Goal: Information Seeking & Learning: Learn about a topic

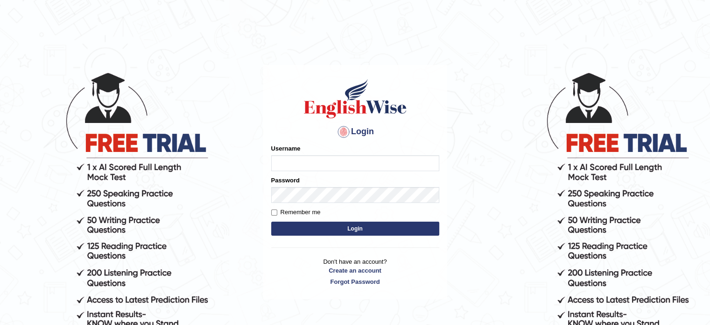
type input "benahmac"
click at [273, 212] on input "Remember me" at bounding box center [274, 212] width 6 height 6
checkbox input "true"
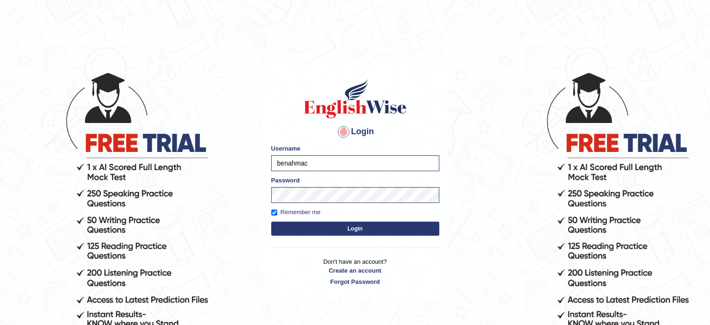
click at [340, 227] on button "Login" at bounding box center [355, 228] width 168 height 14
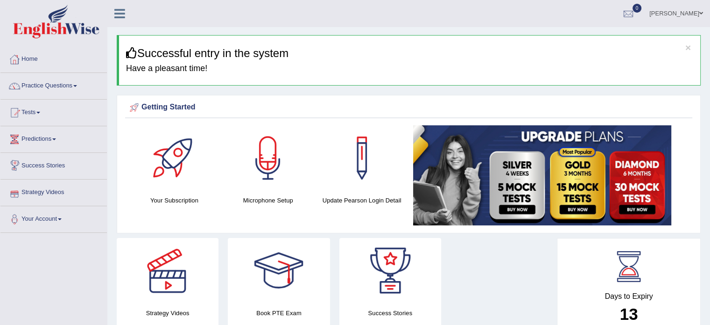
click at [56, 136] on link "Predictions" at bounding box center [53, 137] width 106 height 23
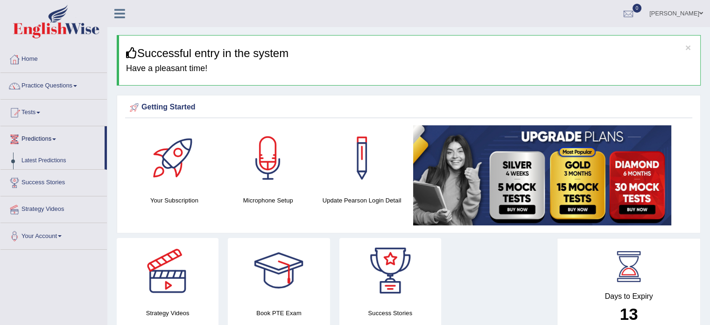
click at [56, 136] on link "Predictions" at bounding box center [52, 137] width 104 height 23
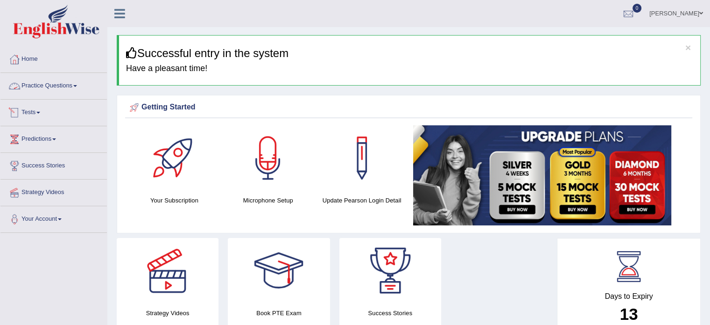
click at [82, 85] on link "Practice Questions" at bounding box center [53, 84] width 106 height 23
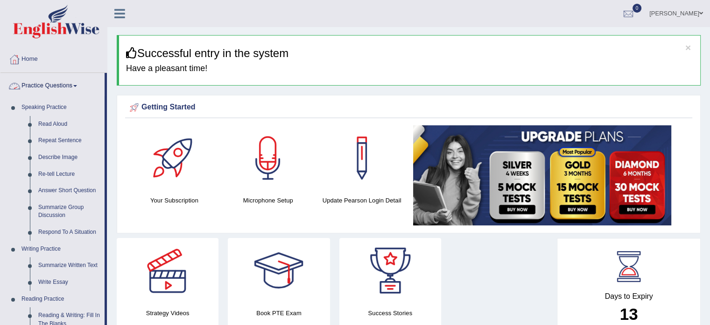
click at [78, 84] on link "Practice Questions" at bounding box center [52, 84] width 104 height 23
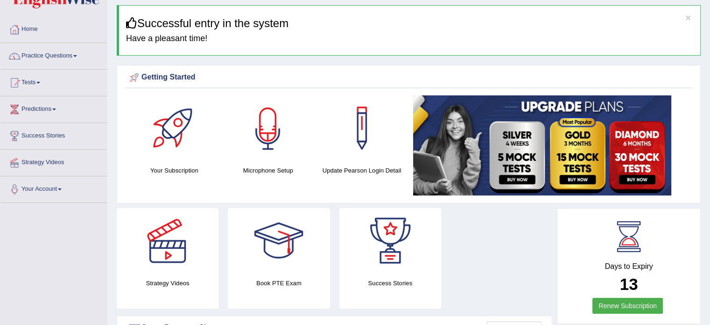
scroll to position [34, 0]
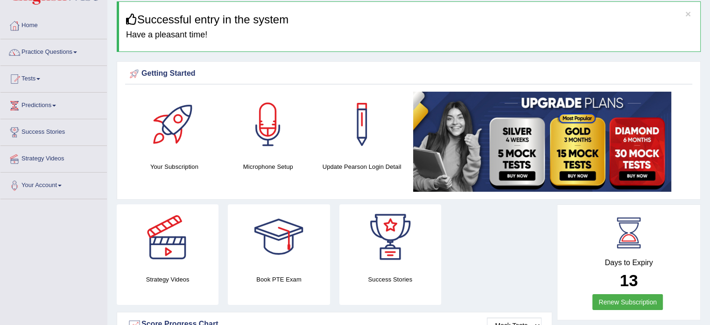
click at [267, 143] on div at bounding box center [267, 124] width 65 height 65
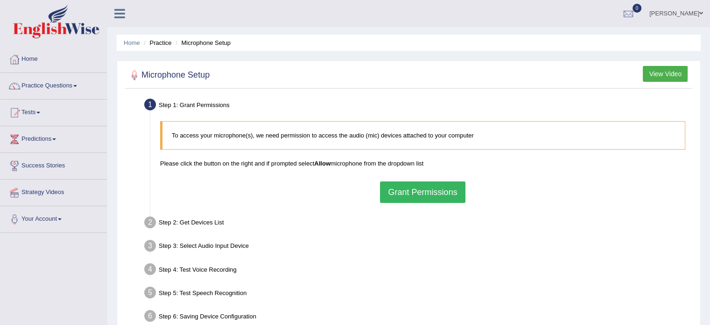
click at [415, 196] on button "Grant Permissions" at bounding box center [422, 191] width 85 height 21
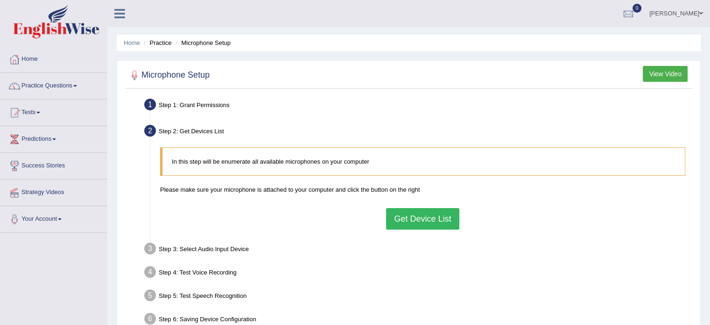
click at [417, 219] on button "Get Device List" at bounding box center [422, 218] width 73 height 21
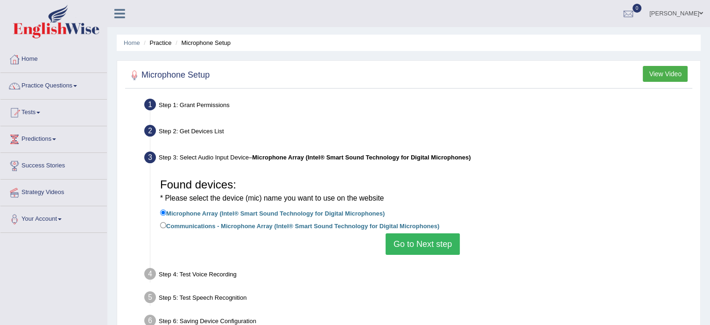
click at [422, 241] on button "Go to Next step" at bounding box center [423, 243] width 74 height 21
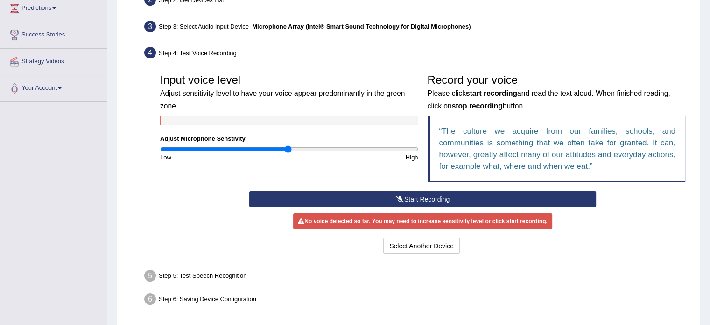
scroll to position [166, 0]
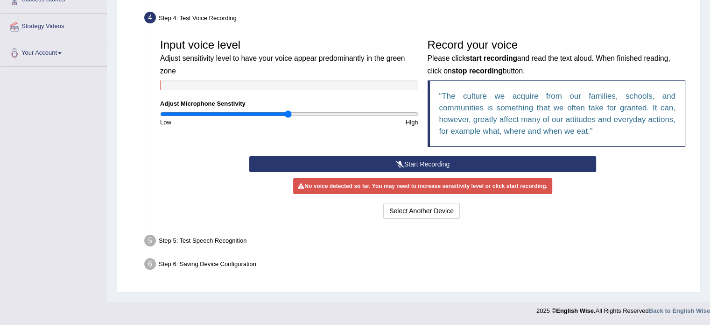
click at [432, 162] on button "Start Recording" at bounding box center [422, 164] width 347 height 16
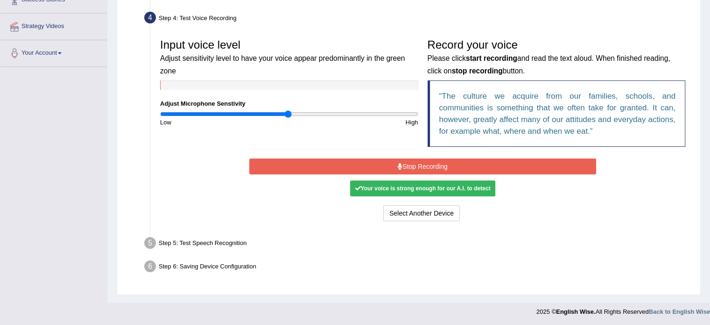
click at [430, 163] on button "Stop Recording" at bounding box center [422, 166] width 347 height 16
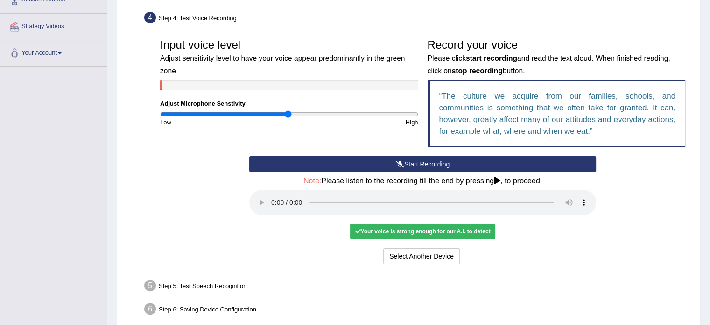
click at [433, 162] on button "Start Recording" at bounding box center [422, 164] width 347 height 16
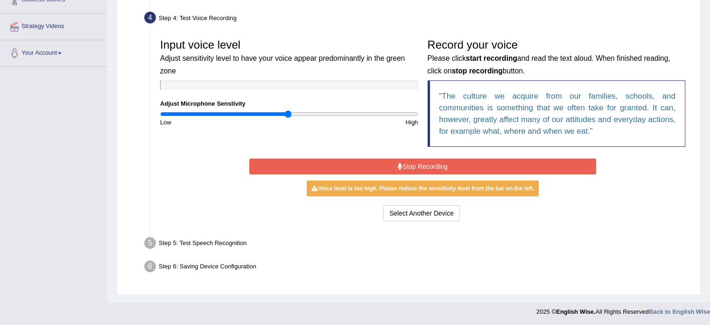
click at [435, 169] on button "Stop Recording" at bounding box center [422, 166] width 347 height 16
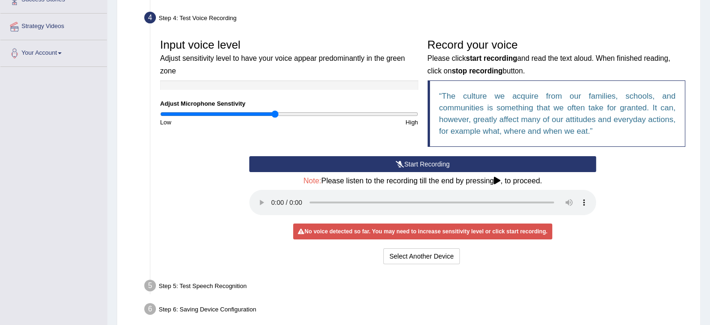
drag, startPoint x: 285, startPoint y: 113, endPoint x: 275, endPoint y: 113, distance: 10.8
click at [275, 113] on input "range" at bounding box center [289, 113] width 258 height 7
click at [430, 162] on button "Start Recording" at bounding box center [422, 164] width 347 height 16
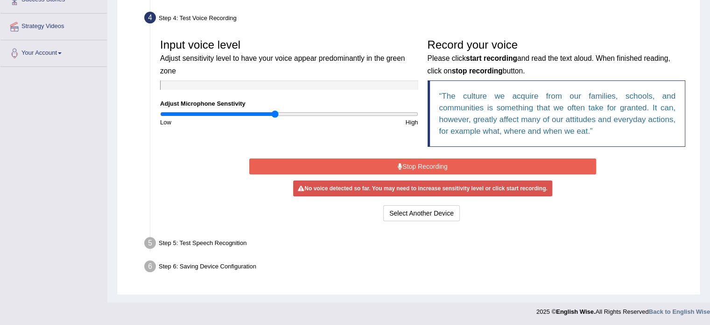
click at [430, 162] on button "Stop Recording" at bounding box center [422, 166] width 347 height 16
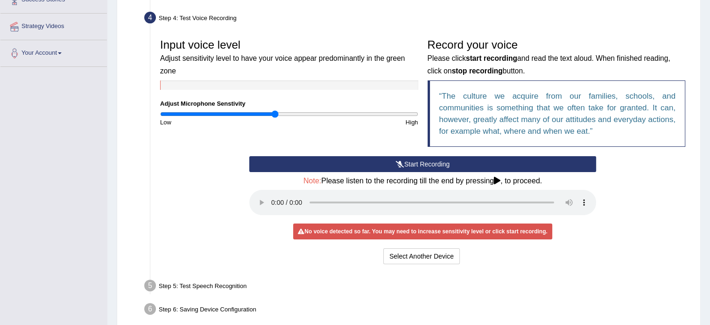
click at [430, 162] on button "Start Recording" at bounding box center [422, 164] width 347 height 16
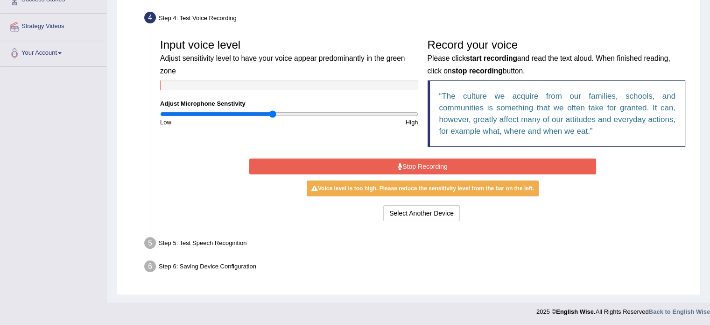
click at [272, 114] on input "range" at bounding box center [289, 113] width 258 height 7
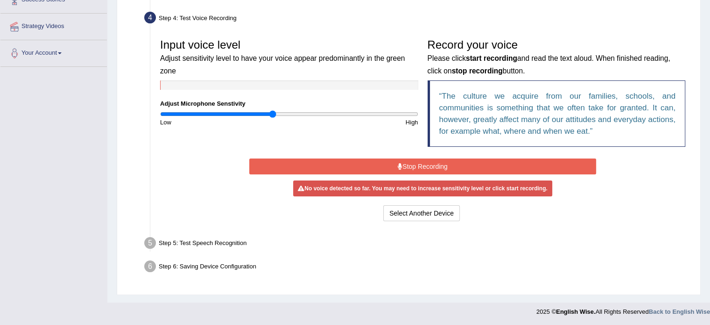
click at [426, 162] on button "Stop Recording" at bounding box center [422, 166] width 347 height 16
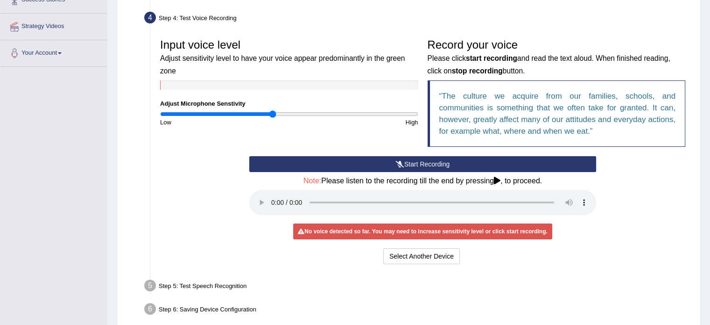
click at [426, 163] on button "Start Recording" at bounding box center [422, 164] width 347 height 16
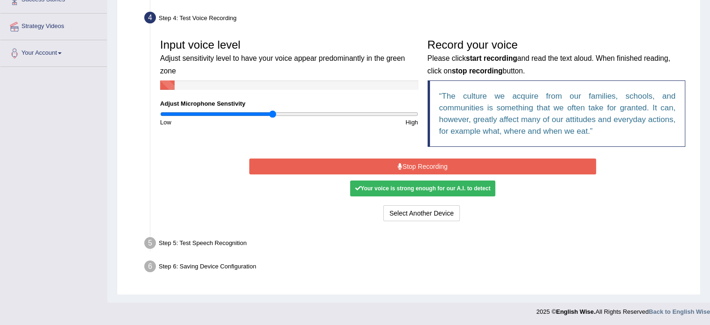
click at [426, 163] on button "Stop Recording" at bounding box center [422, 166] width 347 height 16
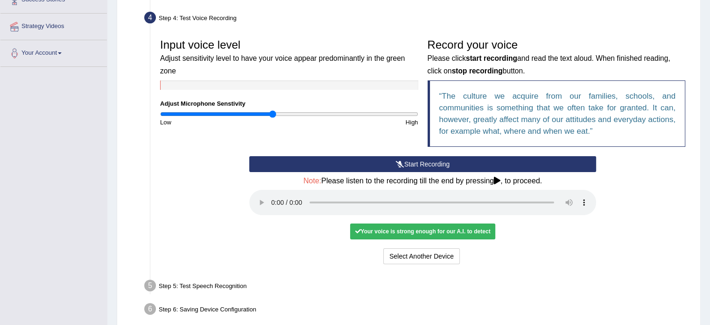
click at [424, 168] on button "Start Recording" at bounding box center [422, 164] width 347 height 16
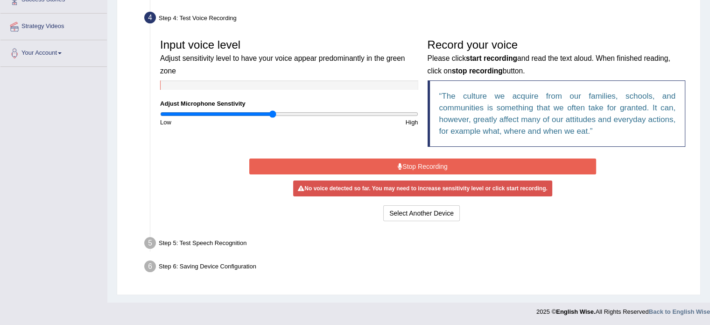
click at [435, 163] on button "Stop Recording" at bounding box center [422, 166] width 347 height 16
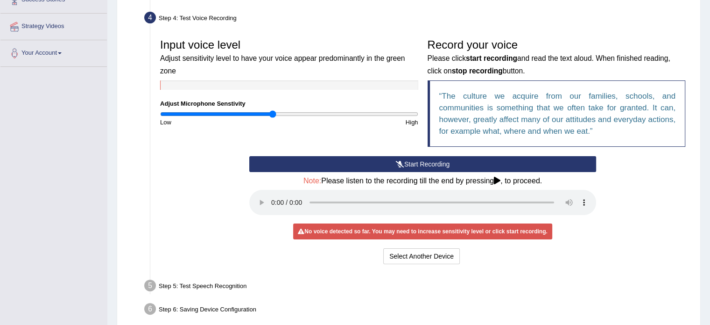
click at [435, 163] on button "Start Recording" at bounding box center [422, 164] width 347 height 16
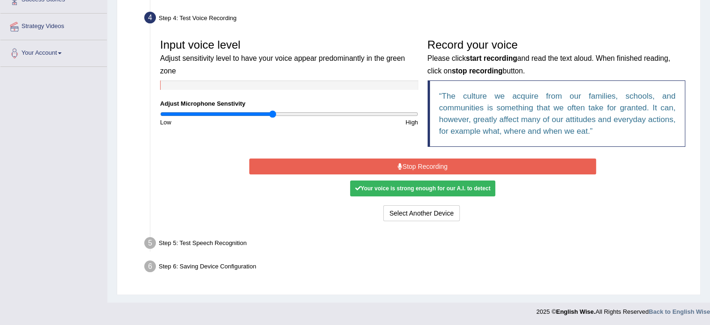
click at [431, 166] on button "Stop Recording" at bounding box center [422, 166] width 347 height 16
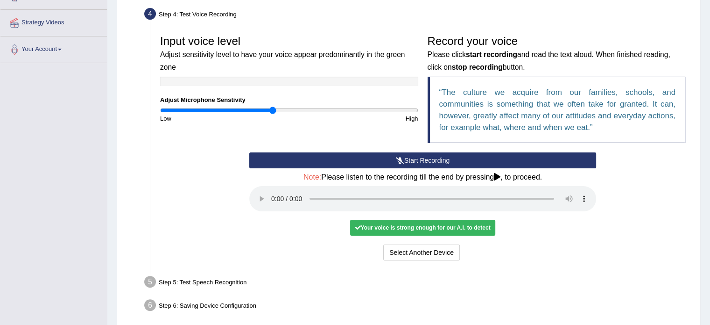
scroll to position [169, 0]
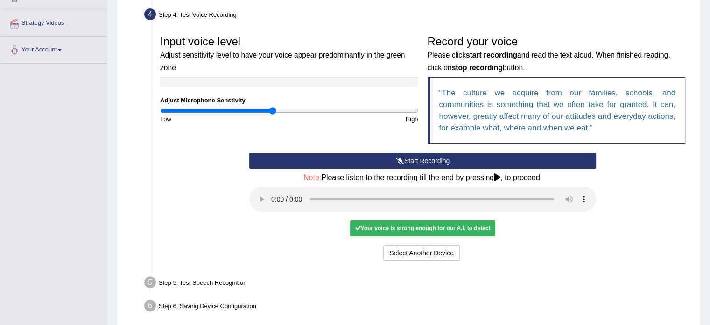
click at [425, 231] on div "Your voice is strong enough for our A.I. to detect" at bounding box center [422, 228] width 145 height 16
click at [458, 253] on button "Voice is ok. Go to Next step" at bounding box center [462, 253] width 92 height 16
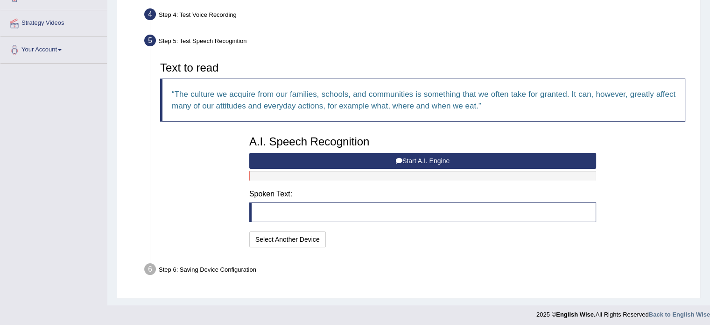
click at [441, 155] on button "Start A.I. Engine" at bounding box center [422, 161] width 347 height 16
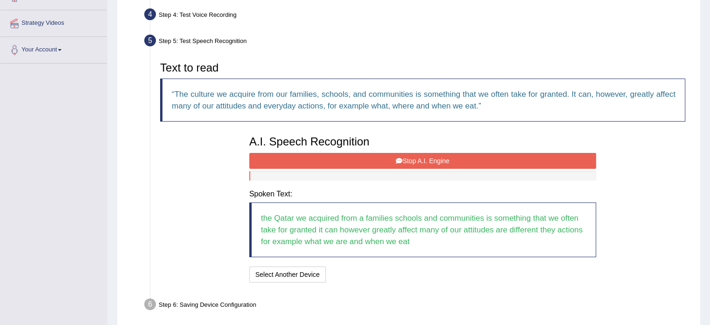
click at [411, 160] on button "Stop A.I. Engine" at bounding box center [422, 161] width 347 height 16
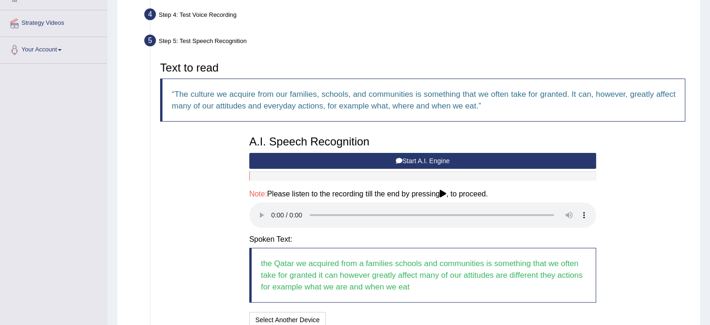
click at [411, 160] on button "Start A.I. Engine" at bounding box center [422, 161] width 347 height 16
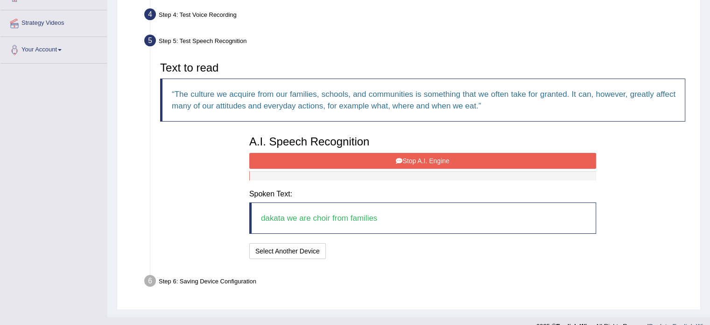
click at [414, 158] on button "Stop A.I. Engine" at bounding box center [422, 161] width 347 height 16
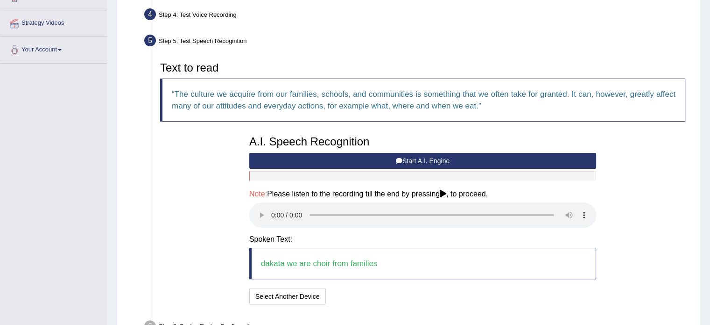
click at [406, 158] on button "Start A.I. Engine" at bounding box center [422, 161] width 347 height 16
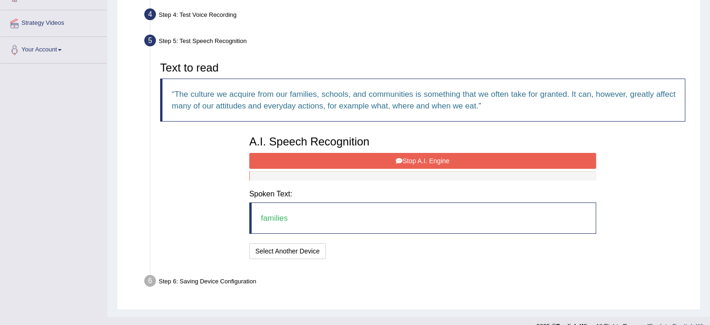
click at [415, 159] on button "Stop A.I. Engine" at bounding box center [422, 161] width 347 height 16
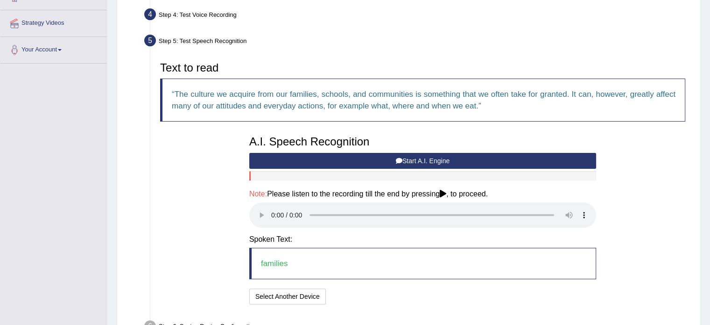
click at [415, 159] on button "Start A.I. Engine" at bounding box center [422, 161] width 347 height 16
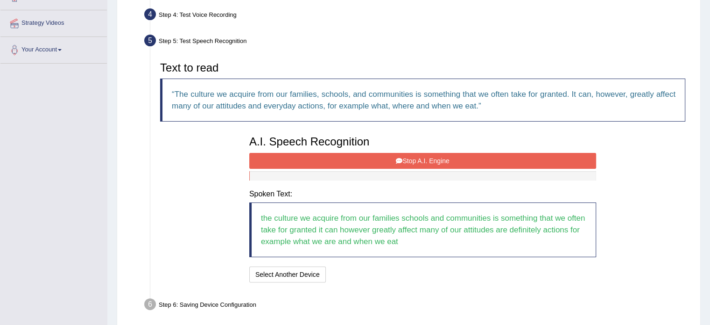
click at [413, 163] on button "Stop A.I. Engine" at bounding box center [422, 161] width 347 height 16
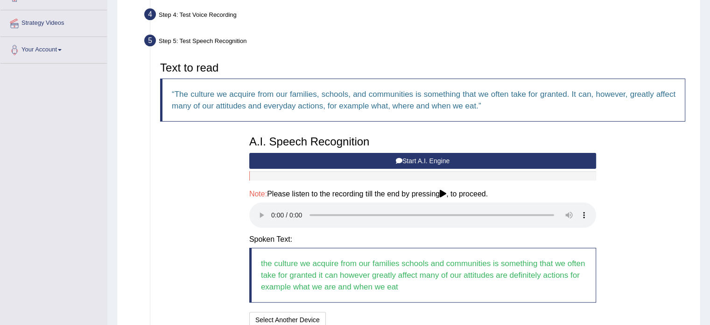
click at [413, 163] on button "Start A.I. Engine" at bounding box center [422, 161] width 347 height 16
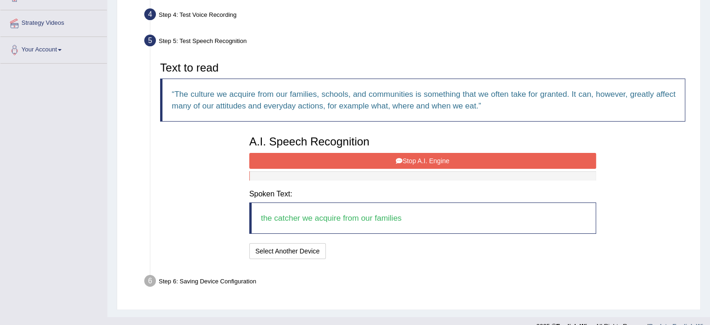
click at [424, 159] on button "Stop A.I. Engine" at bounding box center [422, 161] width 347 height 16
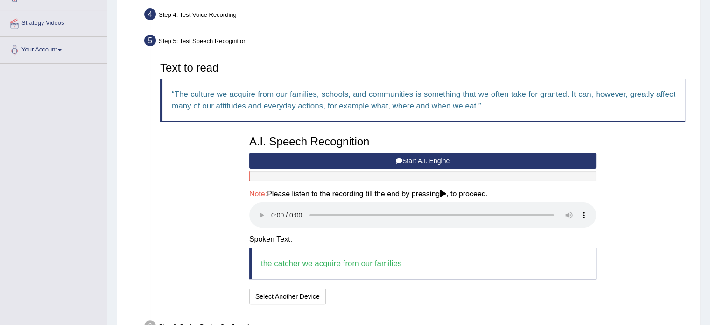
click at [415, 159] on button "Start A.I. Engine" at bounding box center [422, 161] width 347 height 16
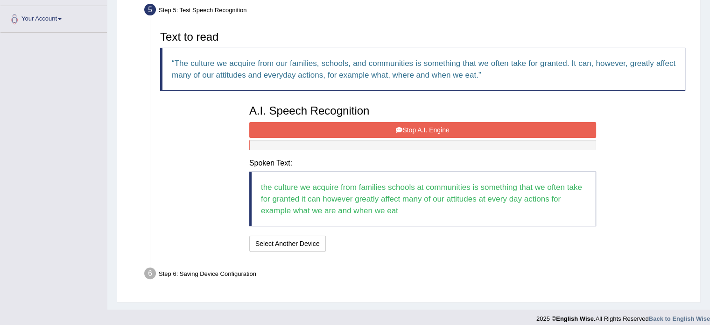
scroll to position [206, 0]
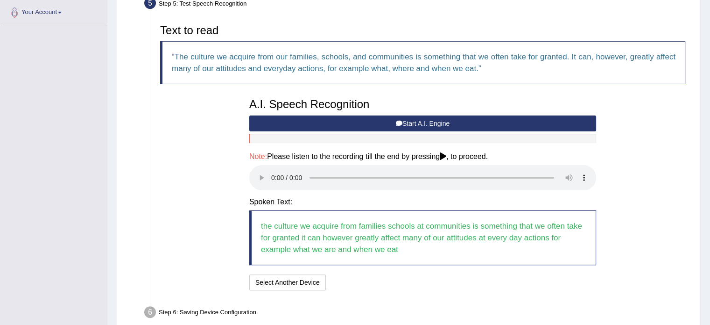
click at [408, 249] on blockquote "the culture we acquire from families schools at communities is something that w…" at bounding box center [422, 237] width 347 height 55
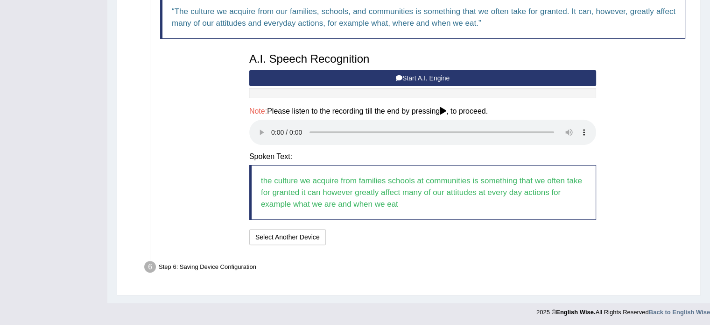
click at [601, 138] on div "Text to read The culture we acquire from our families, schools, and communities…" at bounding box center [423, 110] width 535 height 273
click at [446, 108] on icon at bounding box center [443, 110] width 7 height 7
click at [457, 110] on h4 "Note: Please listen to the recording till the end by pressing , to proceed." at bounding box center [422, 111] width 347 height 8
click at [417, 206] on blockquote "the culture we acquire from families schools at communities is something that w…" at bounding box center [422, 192] width 347 height 55
click at [399, 204] on blockquote "the culture we acquire from families schools at communities is something that w…" at bounding box center [422, 192] width 347 height 55
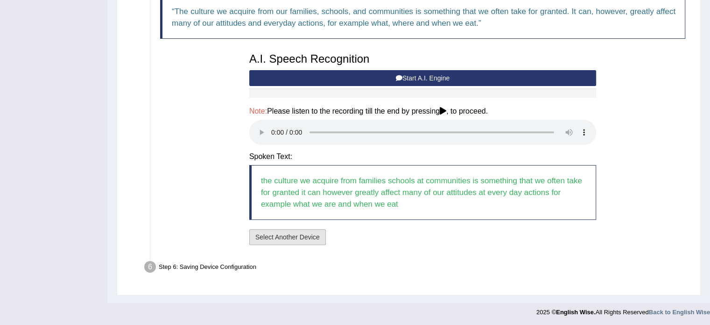
click at [304, 237] on button "Select Another Device" at bounding box center [287, 237] width 77 height 16
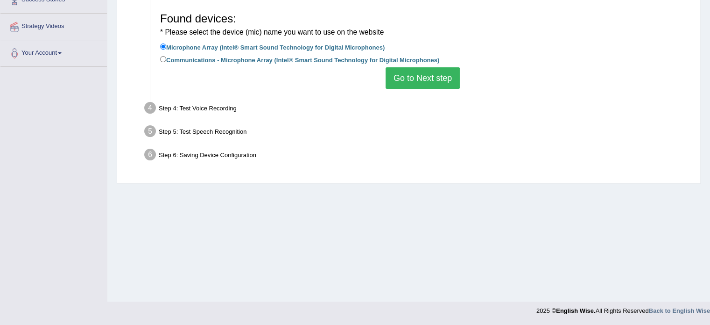
click at [233, 154] on div "Step 6: Saving Device Configuration" at bounding box center [418, 156] width 556 height 21
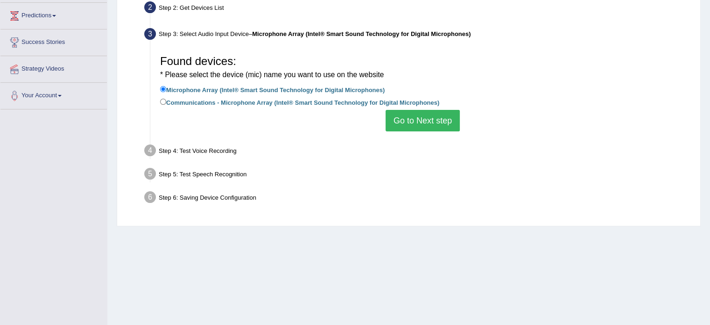
scroll to position [124, 0]
click at [220, 174] on div "Step 5: Test Speech Recognition" at bounding box center [418, 174] width 556 height 21
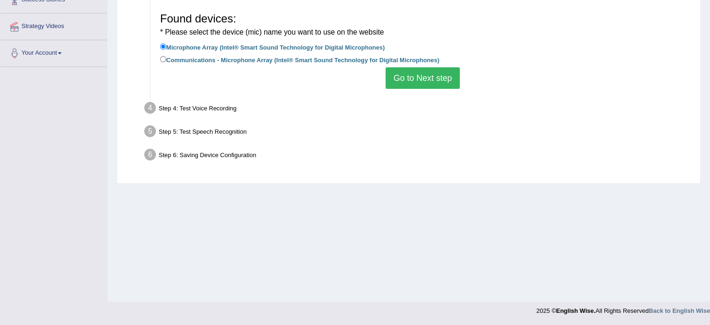
scroll to position [0, 0]
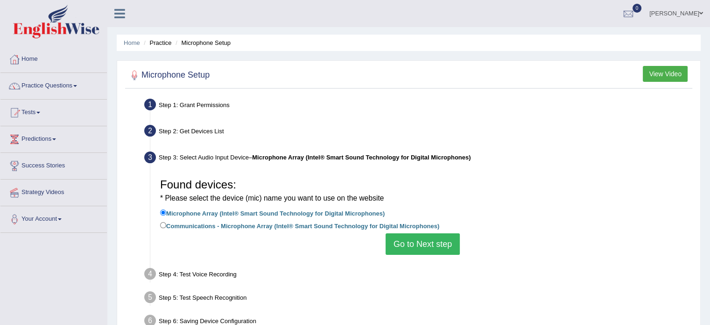
click at [667, 76] on button "View Video" at bounding box center [665, 74] width 45 height 16
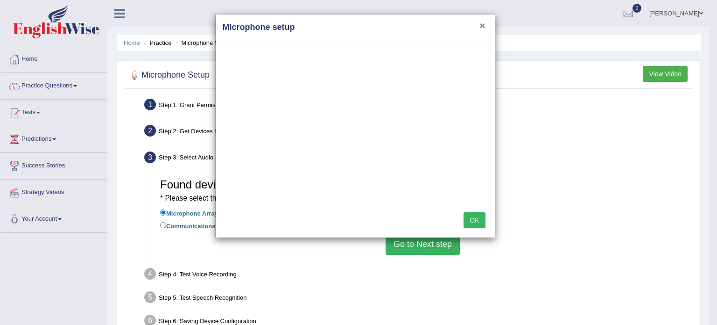
click at [482, 25] on button "×" at bounding box center [483, 26] width 6 height 10
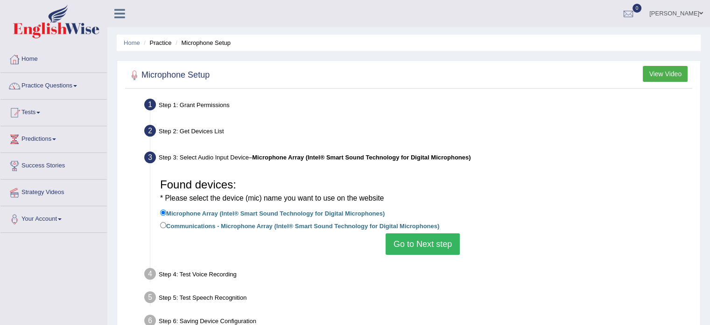
click at [419, 242] on button "Go to Next step" at bounding box center [423, 243] width 74 height 21
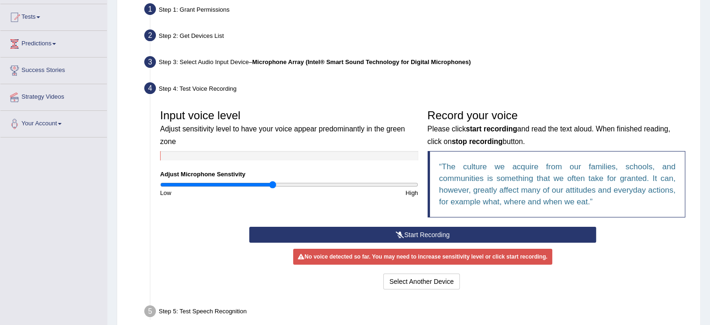
scroll to position [112, 0]
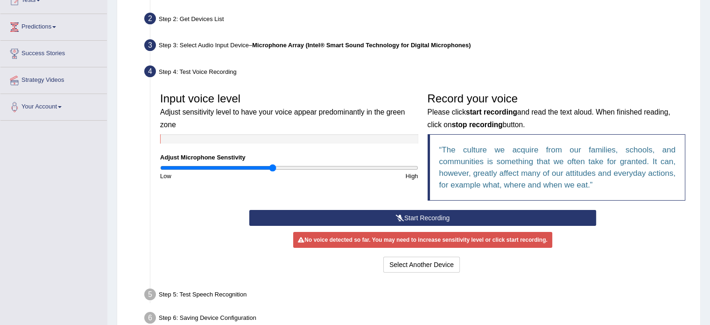
click at [421, 215] on button "Start Recording" at bounding box center [422, 218] width 347 height 16
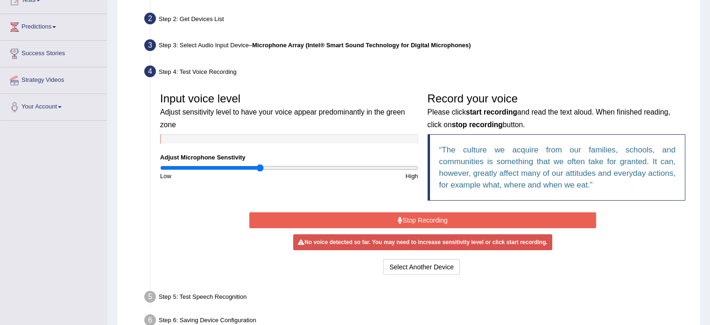
drag, startPoint x: 271, startPoint y: 170, endPoint x: 259, endPoint y: 171, distance: 12.3
type input "0.78"
click at [259, 171] on input "range" at bounding box center [289, 167] width 258 height 7
click at [410, 217] on button "Stop Recording" at bounding box center [422, 220] width 347 height 16
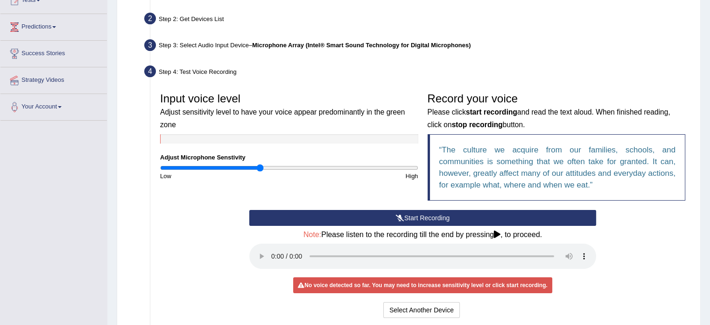
click at [410, 217] on button "Start Recording" at bounding box center [422, 218] width 347 height 16
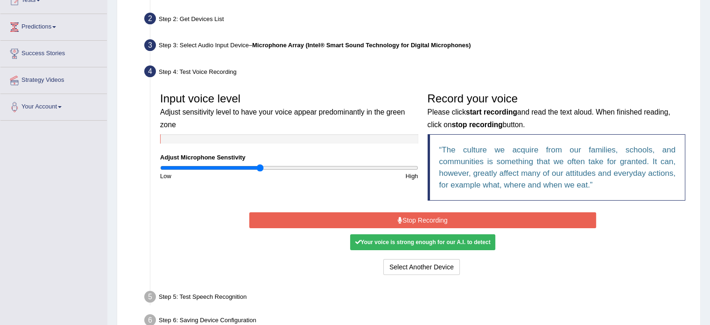
click at [422, 220] on button "Stop Recording" at bounding box center [422, 220] width 347 height 16
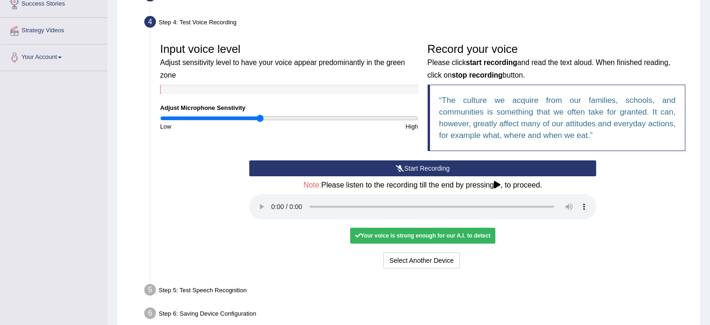
scroll to position [162, 0]
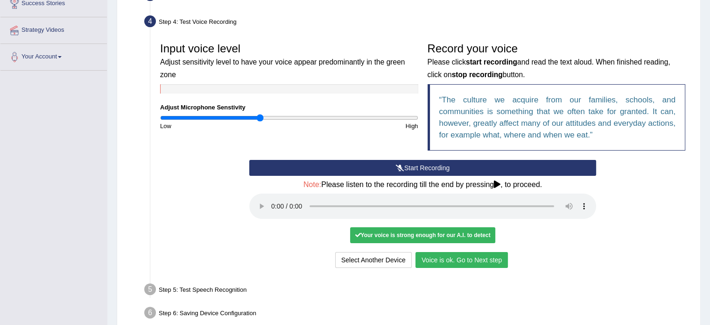
click at [469, 255] on button "Voice is ok. Go to Next step" at bounding box center [462, 260] width 92 height 16
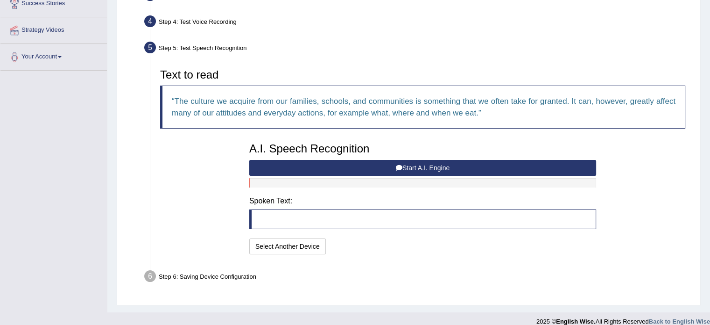
click at [385, 163] on button "Start A.I. Engine" at bounding box center [422, 168] width 347 height 16
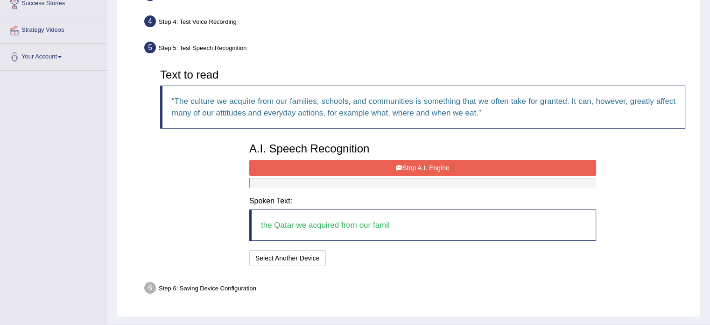
click at [396, 168] on icon at bounding box center [399, 167] width 7 height 7
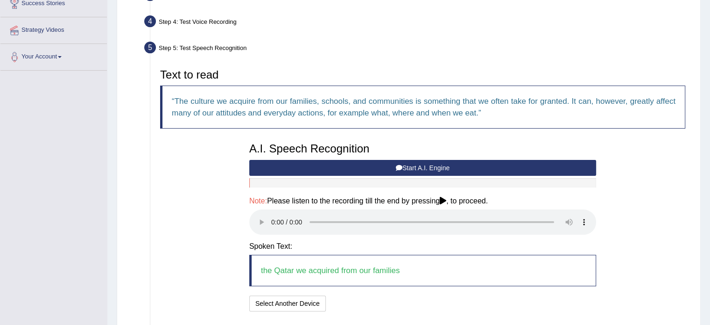
click at [391, 164] on button "Start A.I. Engine" at bounding box center [422, 168] width 347 height 16
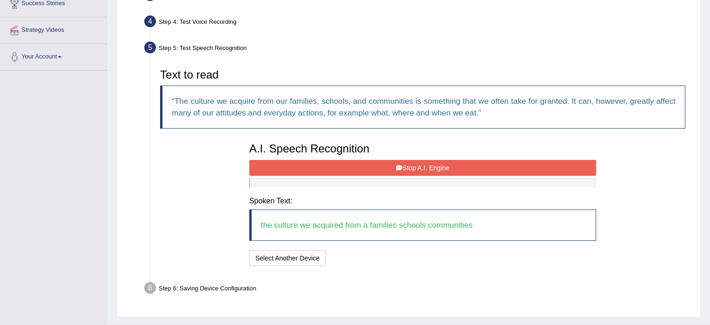
click at [388, 164] on button "Stop A.I. Engine" at bounding box center [422, 168] width 347 height 16
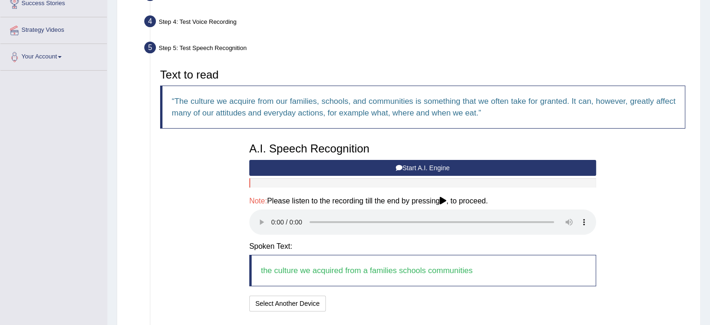
click at [372, 162] on button "Start A.I. Engine" at bounding box center [422, 168] width 347 height 16
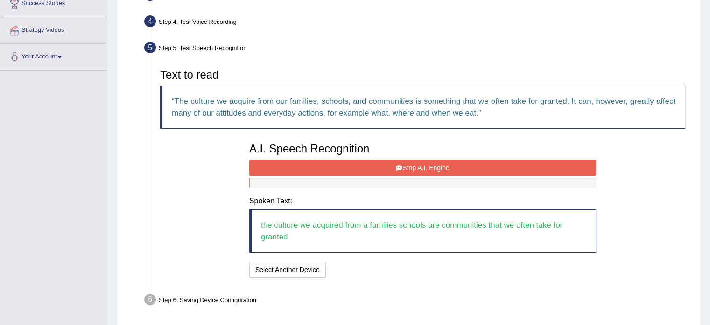
click at [367, 164] on button "Stop A.I. Engine" at bounding box center [422, 168] width 347 height 16
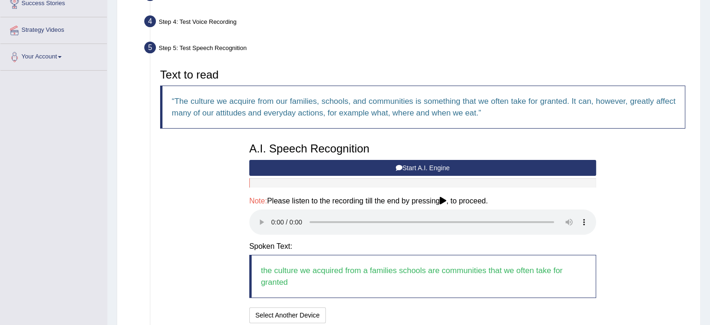
click at [368, 164] on button "Start A.I. Engine" at bounding box center [422, 168] width 347 height 16
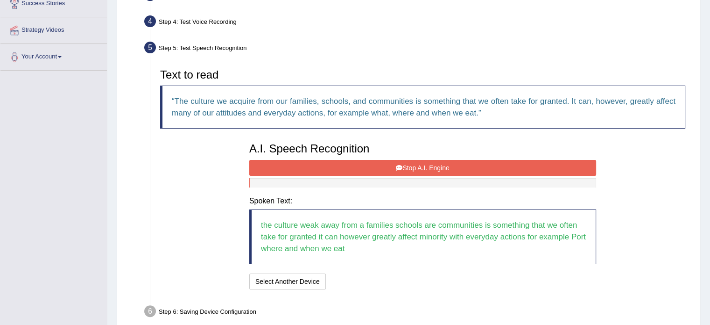
click at [410, 170] on button "Stop A.I. Engine" at bounding box center [422, 168] width 347 height 16
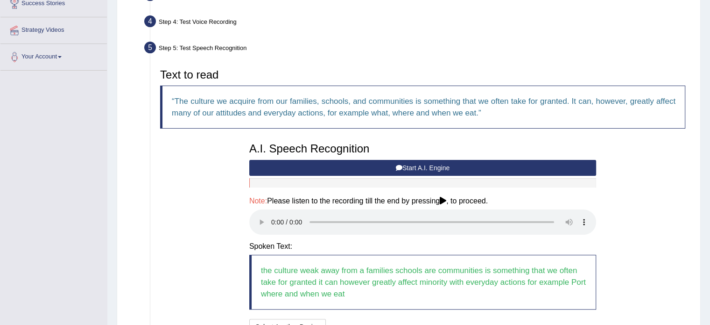
click at [409, 161] on button "Start A.I. Engine" at bounding box center [422, 168] width 347 height 16
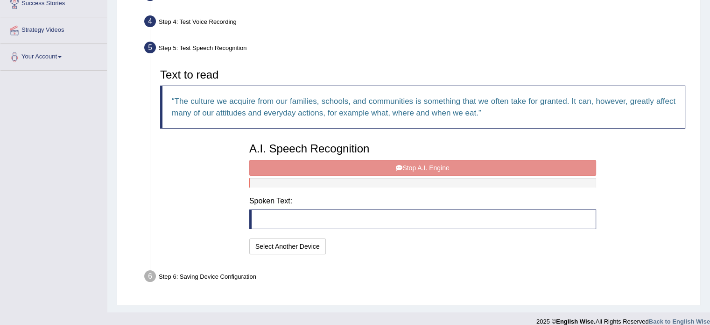
click at [409, 161] on div "A.I. Speech Recognition Start A.I. Engine Stop A.I. Engine Note: Please listen …" at bounding box center [423, 197] width 356 height 119
click at [416, 170] on div "A.I. Speech Recognition Start A.I. Engine Stop A.I. Engine Note: Please listen …" at bounding box center [423, 197] width 356 height 119
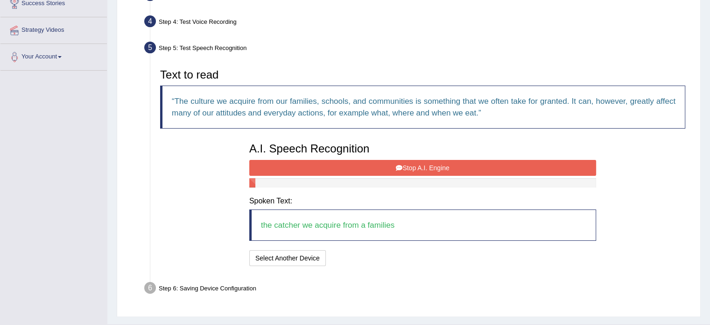
click at [377, 162] on button "Stop A.I. Engine" at bounding box center [422, 168] width 347 height 16
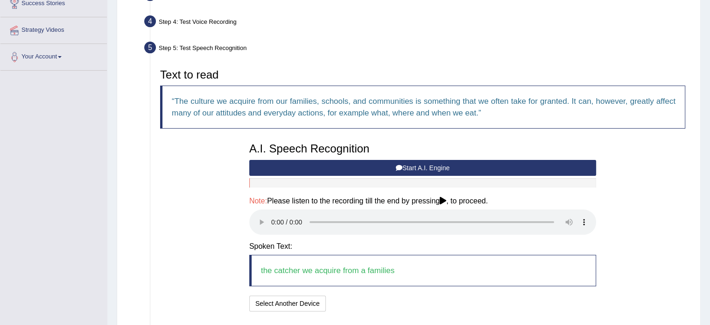
click at [368, 166] on button "Start A.I. Engine" at bounding box center [422, 168] width 347 height 16
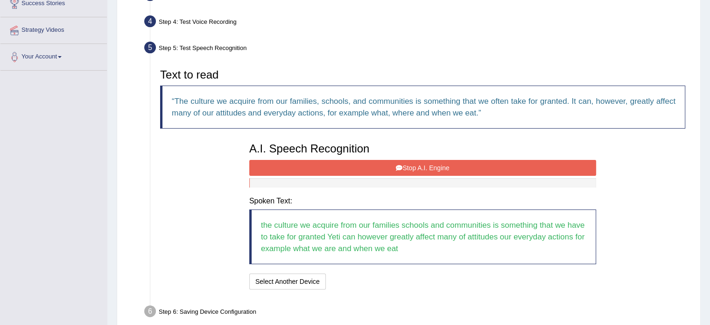
click at [414, 172] on button "Stop A.I. Engine" at bounding box center [422, 168] width 347 height 16
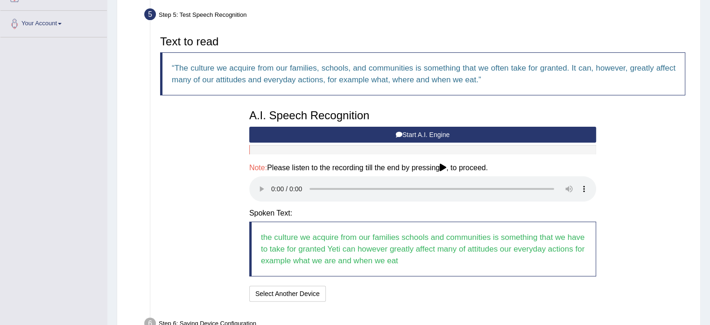
scroll to position [200, 0]
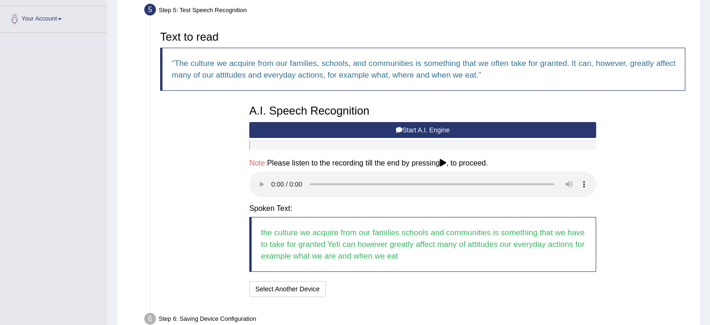
click at [414, 127] on button "Start A.I. Engine" at bounding box center [422, 130] width 347 height 16
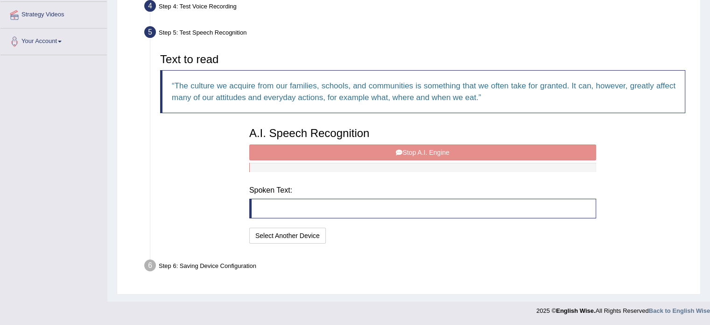
scroll to position [172, 0]
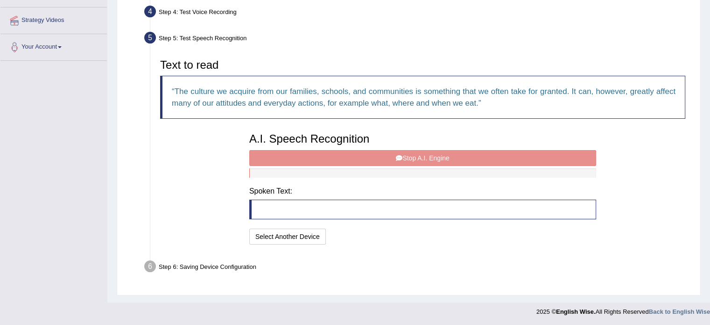
click at [410, 160] on div "A.I. Speech Recognition Start A.I. Engine Stop A.I. Engine Note: Please listen …" at bounding box center [423, 187] width 356 height 119
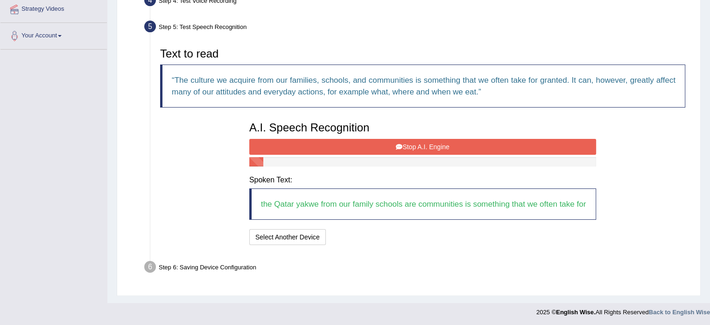
scroll to position [195, 0]
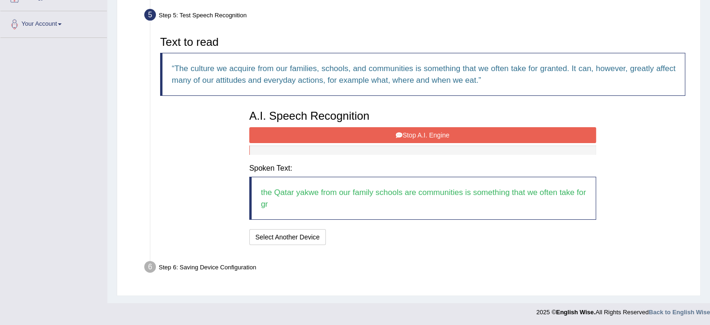
click at [407, 148] on div at bounding box center [422, 149] width 347 height 9
click at [424, 134] on button "Stop A.I. Engine" at bounding box center [422, 135] width 347 height 16
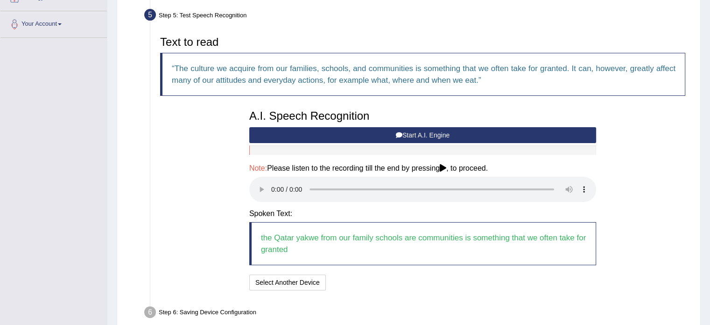
click at [418, 133] on button "Start A.I. Engine" at bounding box center [422, 135] width 347 height 16
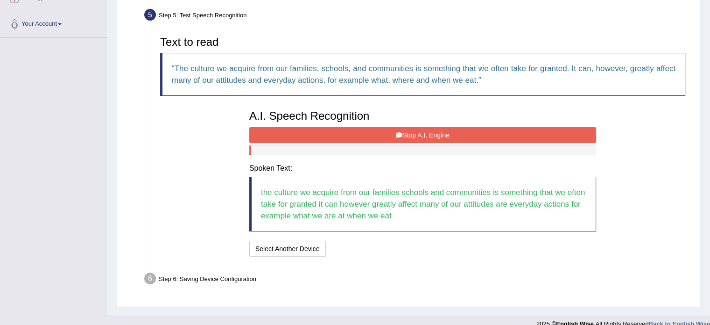
click at [373, 127] on button "Stop A.I. Engine" at bounding box center [422, 135] width 347 height 16
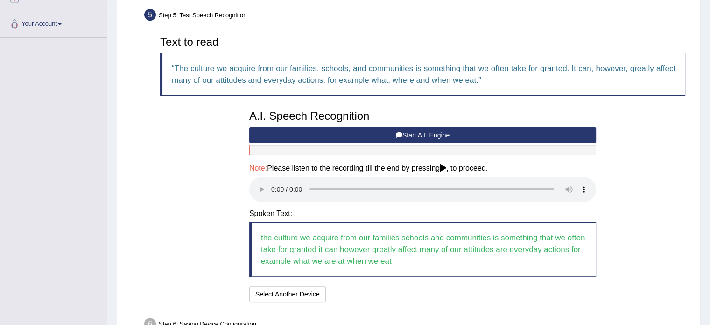
click at [383, 135] on button "Start A.I. Engine" at bounding box center [422, 135] width 347 height 16
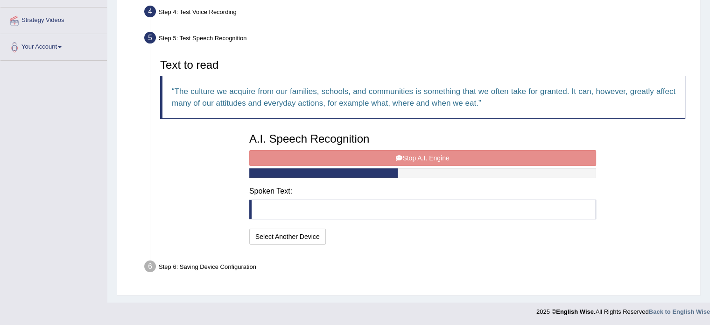
scroll to position [183, 0]
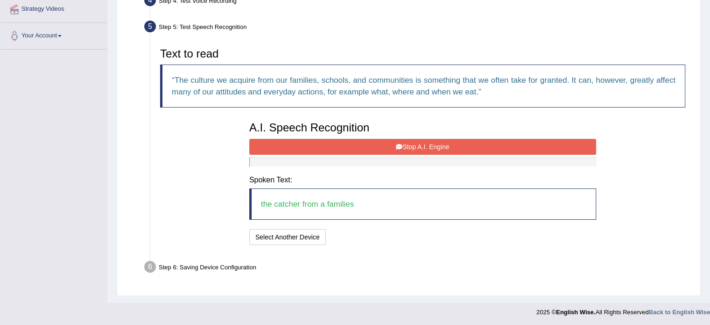
click at [401, 143] on icon at bounding box center [399, 146] width 7 height 7
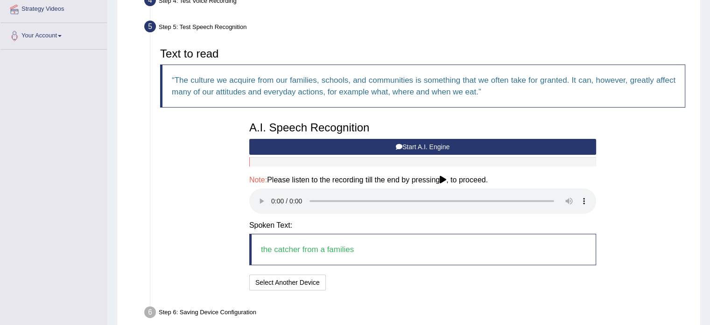
click at [380, 148] on button "Start A.I. Engine" at bounding box center [422, 147] width 347 height 16
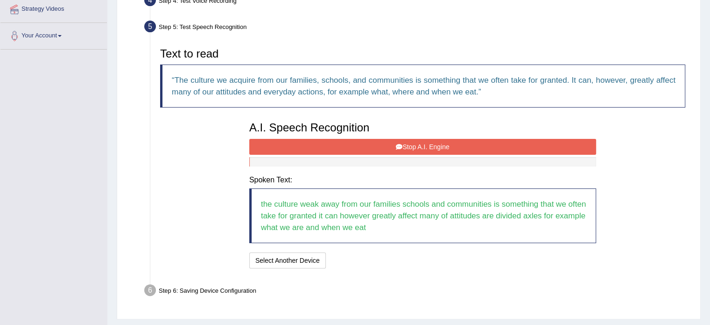
click at [395, 146] on button "Stop A.I. Engine" at bounding box center [422, 147] width 347 height 16
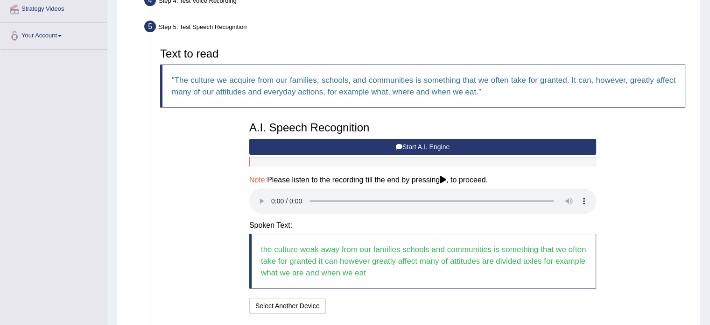
click at [405, 141] on button "Start A.I. Engine" at bounding box center [422, 147] width 347 height 16
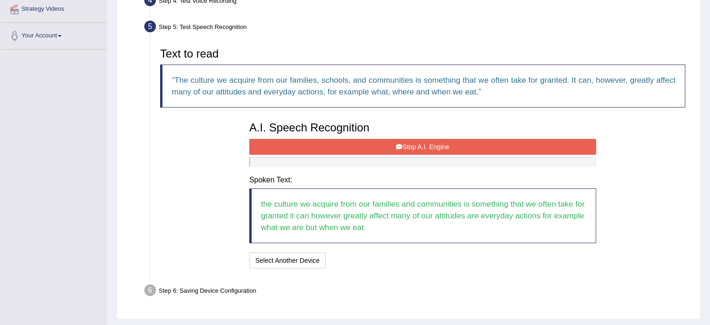
click at [415, 148] on button "Stop A.I. Engine" at bounding box center [422, 147] width 347 height 16
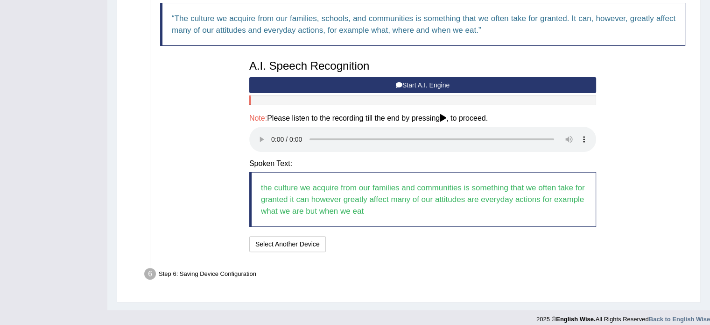
scroll to position [252, 0]
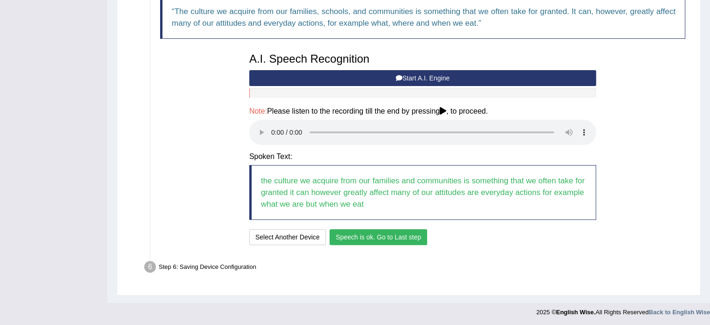
click at [388, 238] on button "Speech is ok. Go to Last step" at bounding box center [379, 237] width 98 height 16
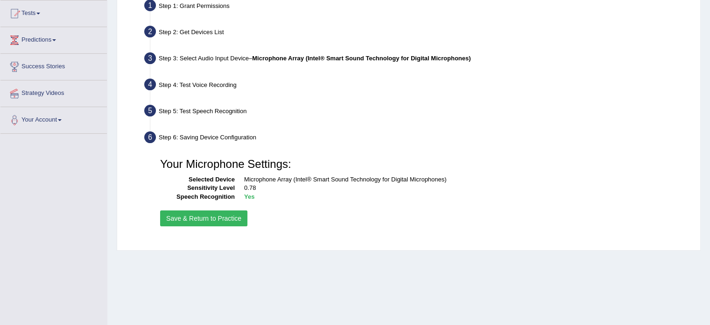
scroll to position [99, 0]
click at [213, 220] on button "Save & Return to Practice" at bounding box center [203, 219] width 87 height 16
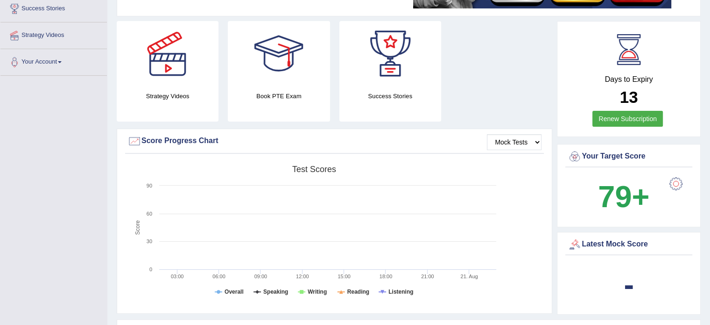
scroll to position [158, 0]
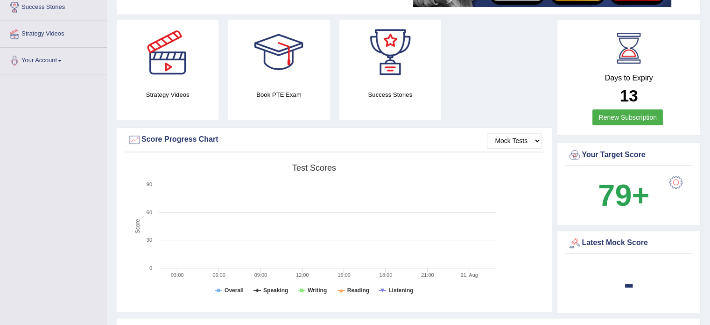
click at [644, 116] on link "Renew Subscription" at bounding box center [628, 117] width 71 height 16
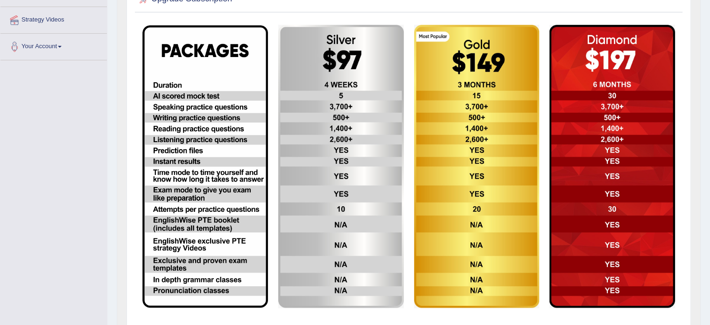
scroll to position [166, 0]
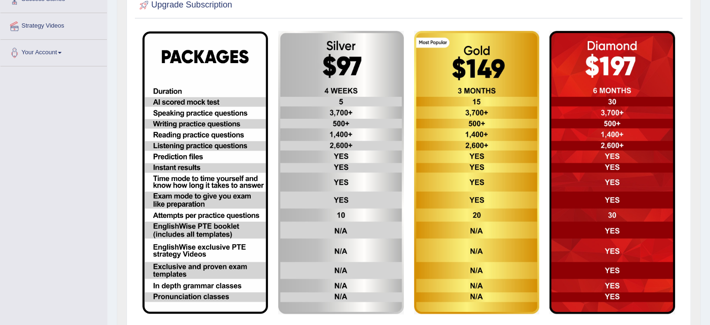
click at [60, 213] on div "Toggle navigation Home Practice Questions Speaking Practice Read Aloud Repeat S…" at bounding box center [355, 108] width 710 height 548
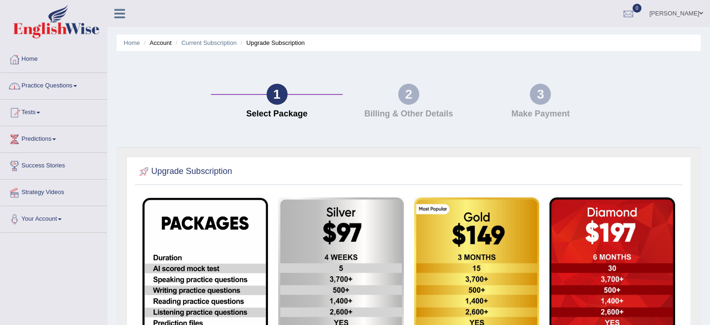
click at [77, 86] on span at bounding box center [75, 86] width 4 height 2
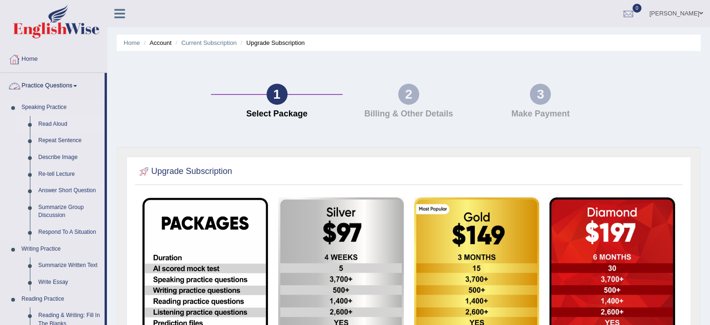
click at [62, 122] on link "Read Aloud" at bounding box center [69, 124] width 71 height 17
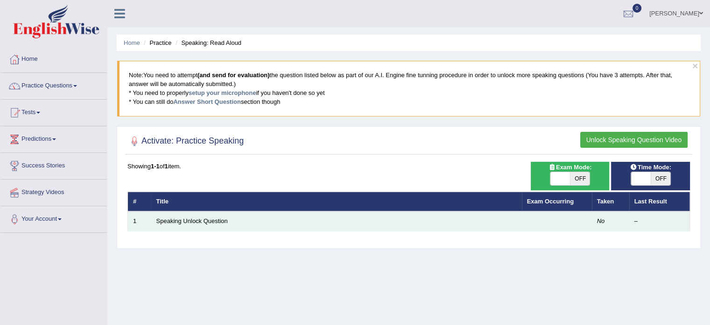
click at [534, 223] on td at bounding box center [557, 221] width 70 height 20
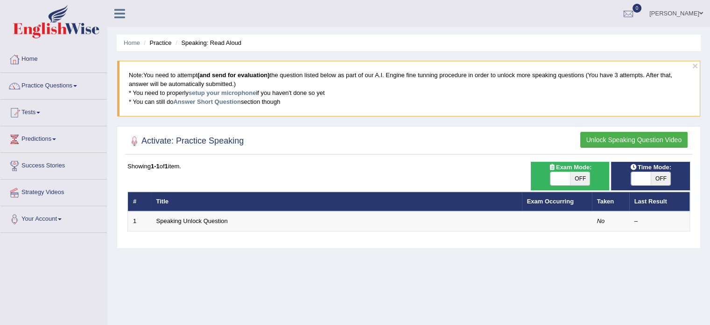
click at [653, 138] on button "Unlock Speaking Question Video" at bounding box center [633, 140] width 107 height 16
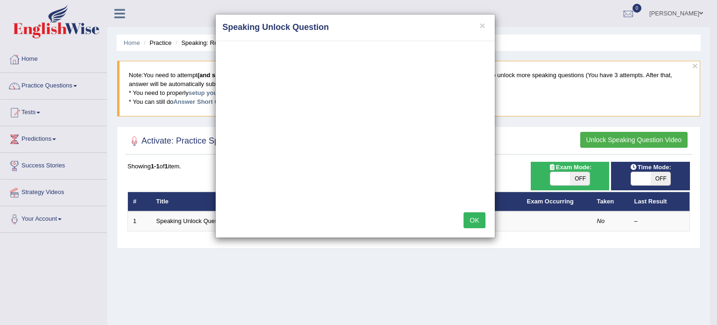
click at [477, 219] on button "OK" at bounding box center [474, 220] width 21 height 16
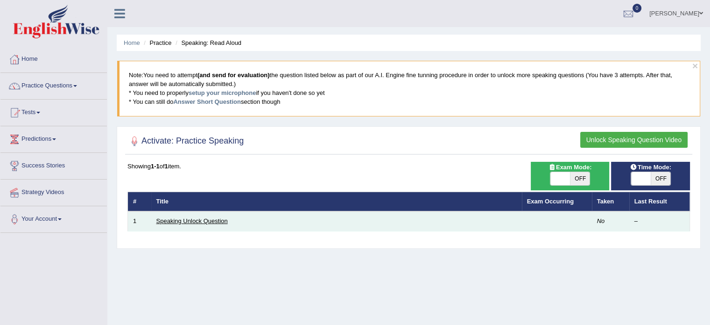
click at [214, 219] on link "Speaking Unlock Question" at bounding box center [191, 220] width 71 height 7
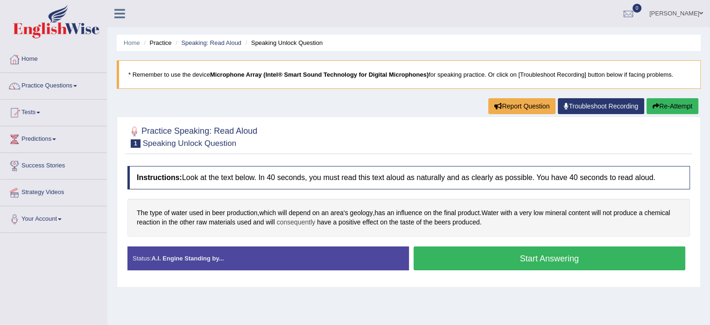
click at [316, 224] on span "consequently" at bounding box center [296, 222] width 39 height 10
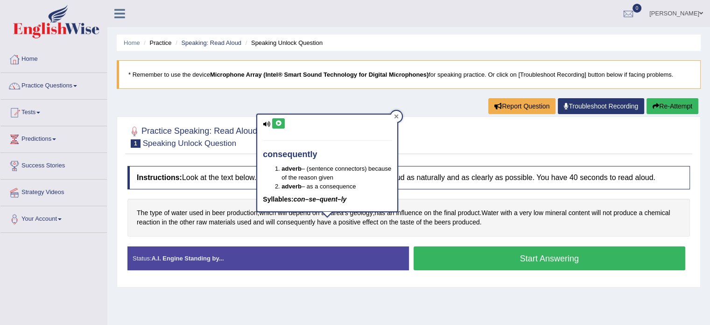
click at [398, 116] on icon at bounding box center [396, 116] width 5 height 5
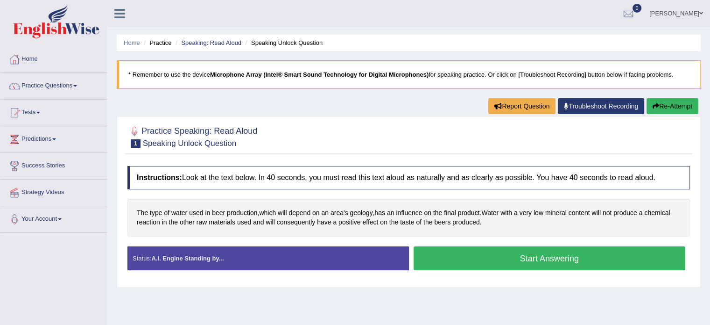
click at [548, 255] on button "Start Answering" at bounding box center [550, 258] width 272 height 24
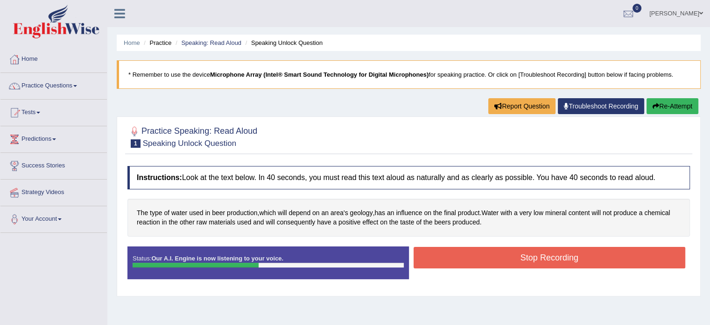
click at [536, 263] on button "Stop Recording" at bounding box center [550, 257] width 272 height 21
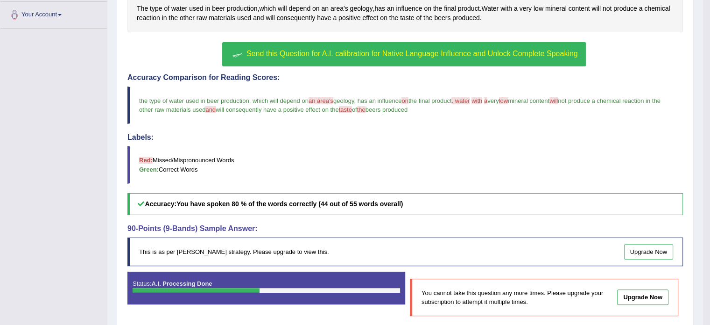
scroll to position [204, 0]
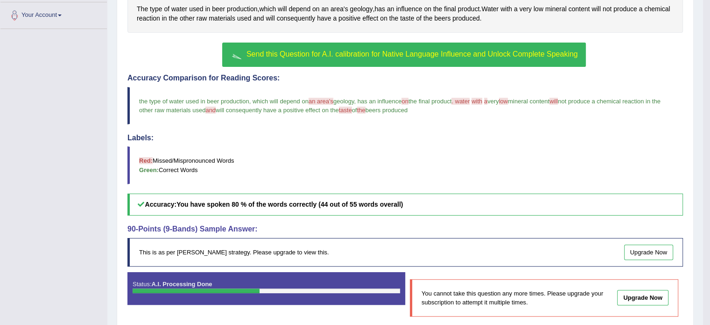
click at [406, 54] on span "Send this Question for A.I. calibration for Native Language Influence and Unloc…" at bounding box center [413, 54] width 332 height 8
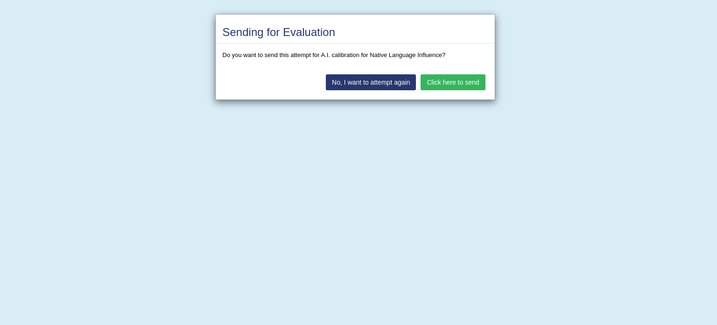
click at [447, 84] on button "Click here to send" at bounding box center [453, 82] width 64 height 16
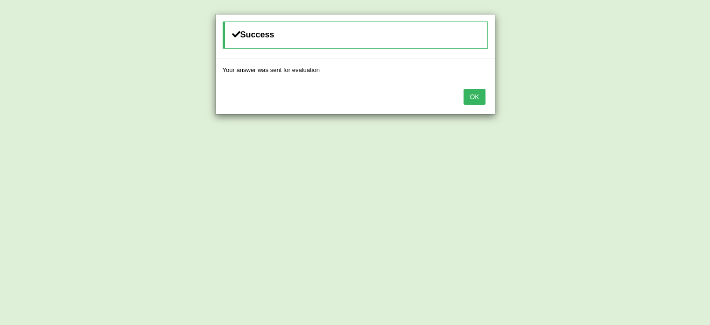
click at [468, 96] on button "OK" at bounding box center [474, 97] width 21 height 16
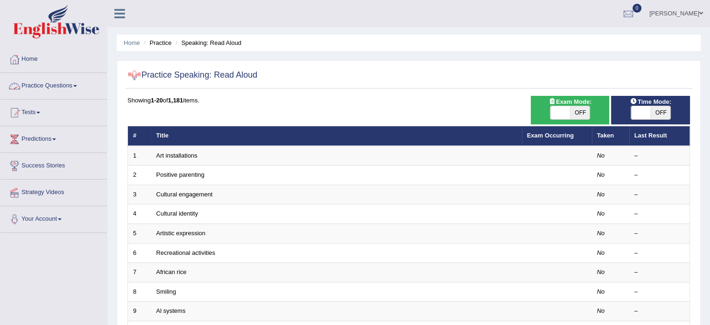
click at [82, 85] on link "Practice Questions" at bounding box center [53, 84] width 106 height 23
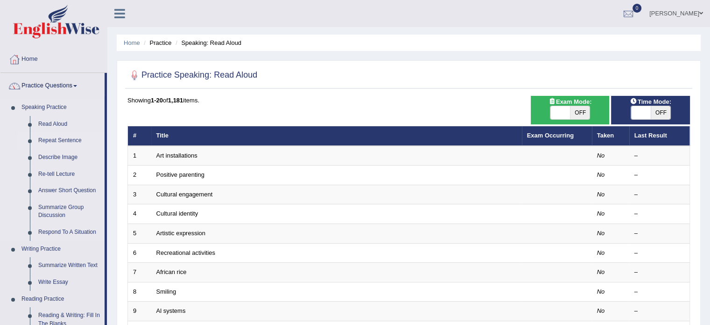
click at [60, 140] on link "Repeat Sentence" at bounding box center [69, 140] width 71 height 17
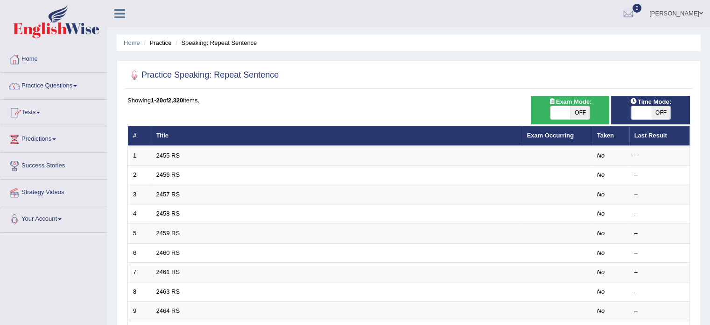
click at [81, 84] on link "Practice Questions" at bounding box center [53, 84] width 106 height 23
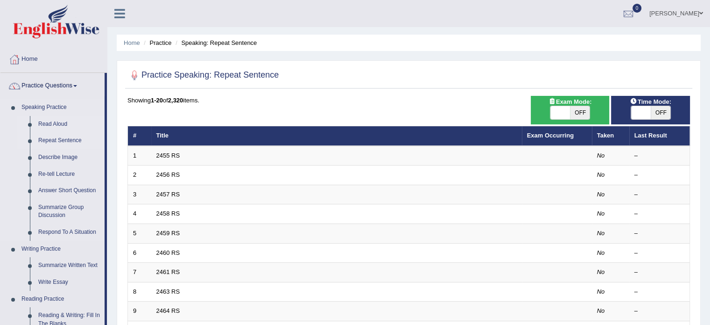
click at [52, 118] on link "Read Aloud" at bounding box center [69, 124] width 71 height 17
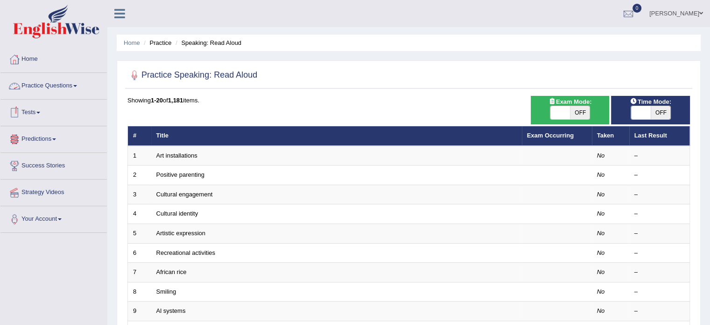
click at [39, 113] on link "Tests" at bounding box center [53, 110] width 106 height 23
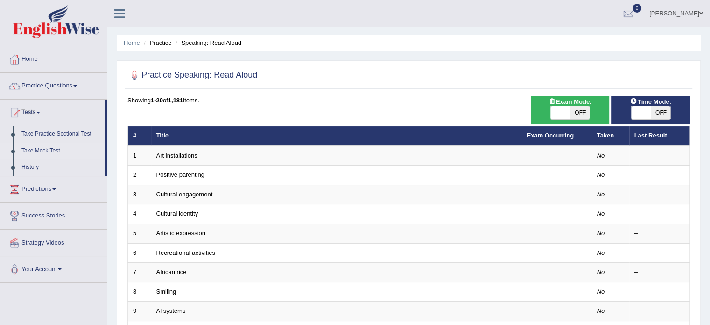
click at [40, 152] on link "Take Mock Test" at bounding box center [60, 150] width 87 height 17
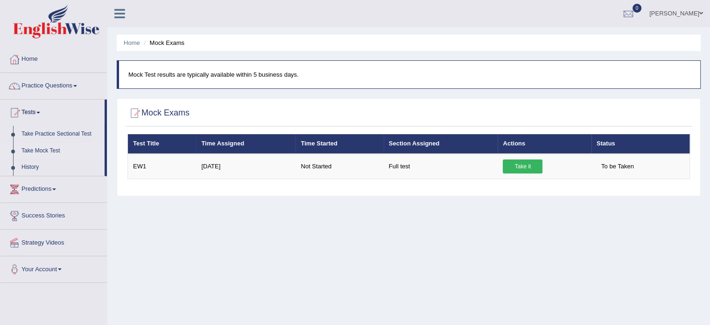
click at [55, 189] on link "Predictions" at bounding box center [53, 187] width 106 height 23
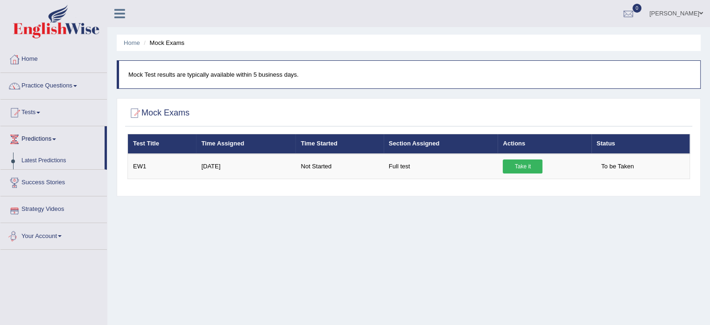
click at [62, 235] on span at bounding box center [60, 236] width 4 height 2
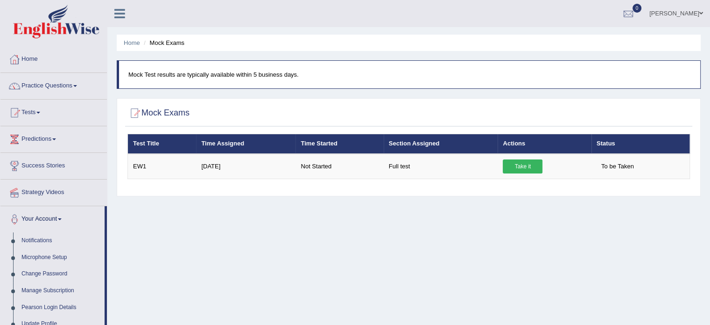
click at [197, 233] on div "Home Mock Exams Mock Test results are typically available within 5 business day…" at bounding box center [408, 233] width 603 height 467
click at [75, 84] on link "Practice Questions" at bounding box center [53, 84] width 106 height 23
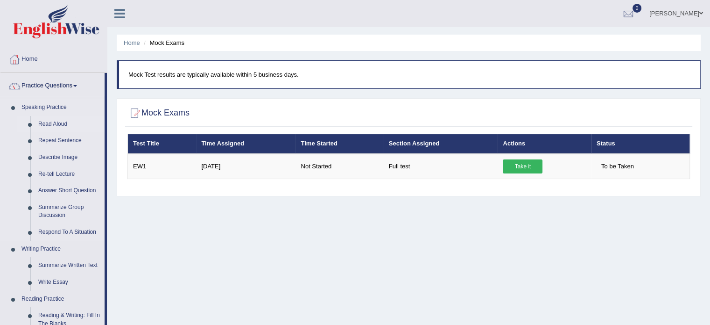
click at [57, 123] on link "Read Aloud" at bounding box center [69, 124] width 71 height 17
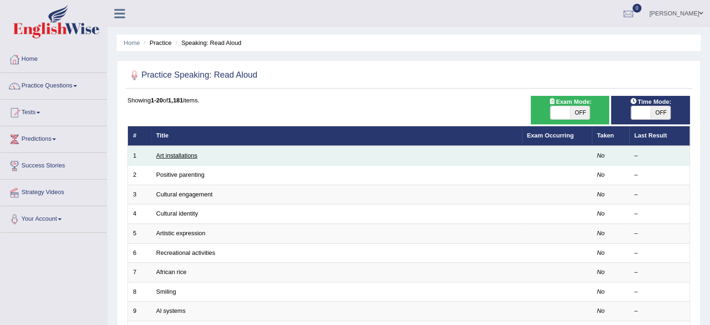
click at [177, 156] on link "Art installations" at bounding box center [176, 155] width 41 height 7
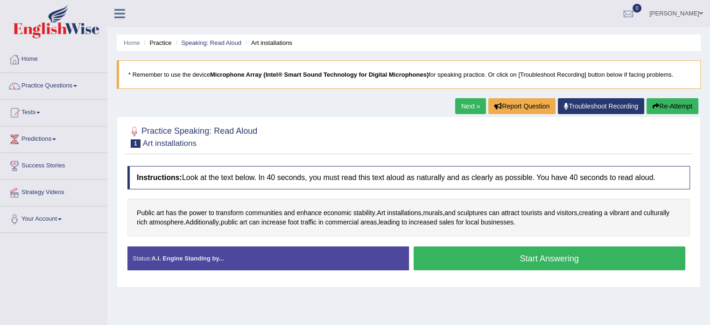
click at [518, 265] on button "Start Answering" at bounding box center [550, 258] width 272 height 24
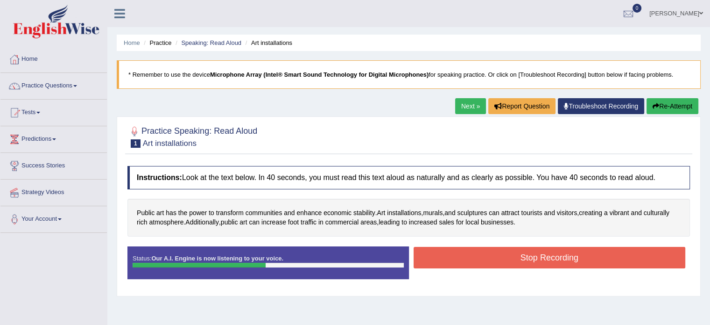
click at [663, 104] on button "Re-Attempt" at bounding box center [673, 106] width 52 height 16
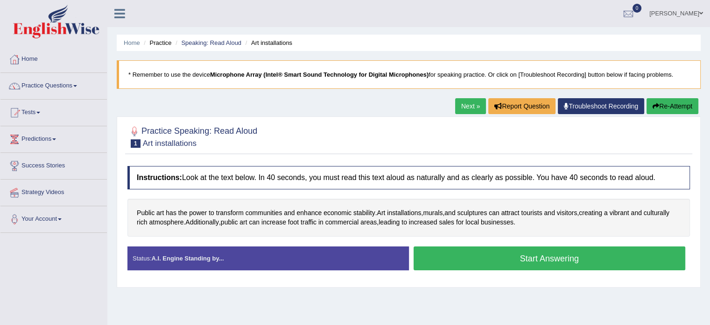
click at [512, 255] on button "Start Answering" at bounding box center [550, 258] width 272 height 24
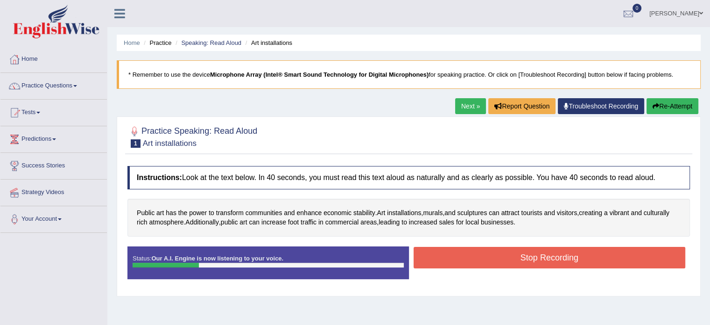
click at [521, 255] on button "Stop Recording" at bounding box center [550, 257] width 272 height 21
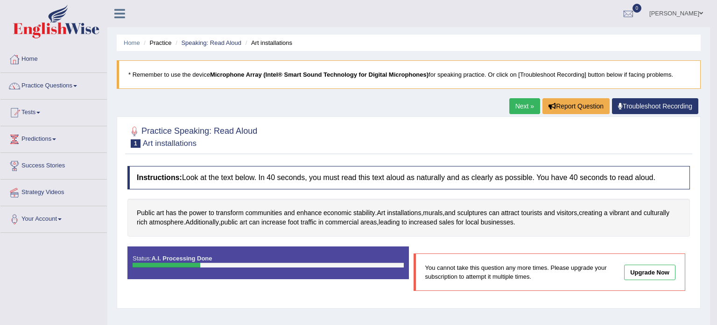
click at [665, 110] on body "Toggle navigation Home Practice Questions Speaking Practice Read Aloud Repeat S…" at bounding box center [358, 162] width 717 height 325
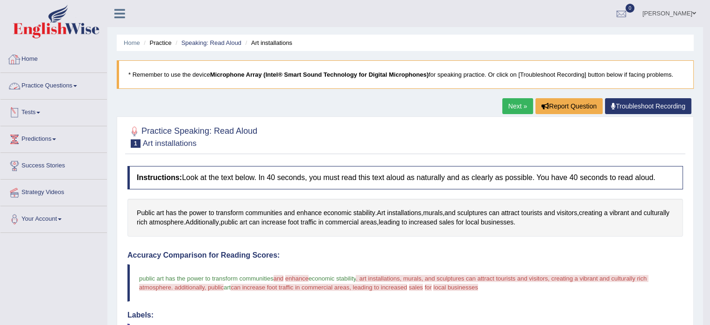
click at [73, 78] on link "Practice Questions" at bounding box center [53, 84] width 106 height 23
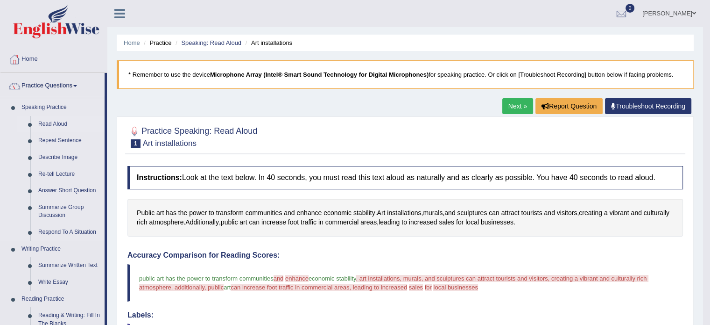
click at [57, 122] on link "Read Aloud" at bounding box center [69, 124] width 71 height 17
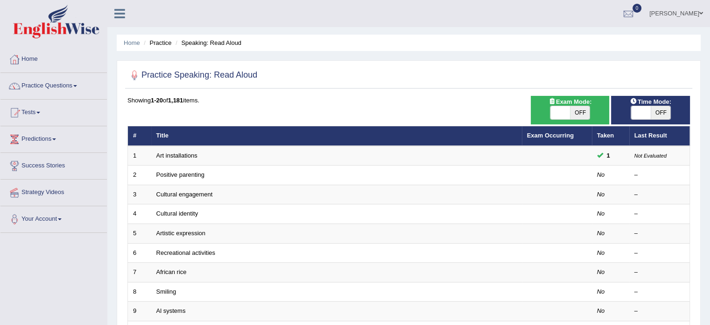
click at [265, 157] on td "Art installations" at bounding box center [336, 156] width 371 height 20
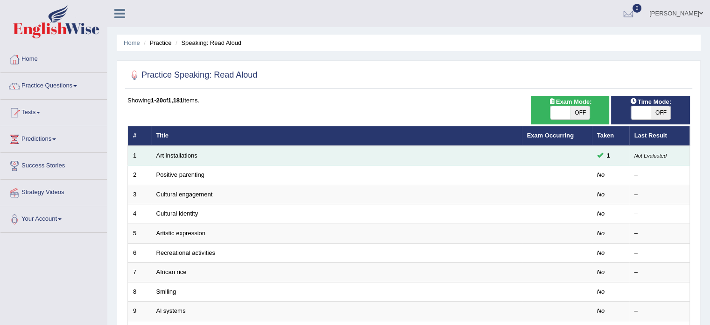
click at [202, 153] on td "Art installations" at bounding box center [336, 156] width 371 height 20
click at [607, 157] on span "1" at bounding box center [608, 155] width 11 height 10
click at [196, 158] on link "Art installations" at bounding box center [176, 155] width 41 height 7
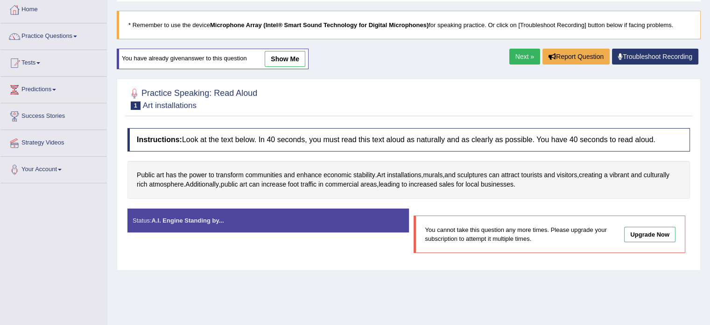
scroll to position [56, 0]
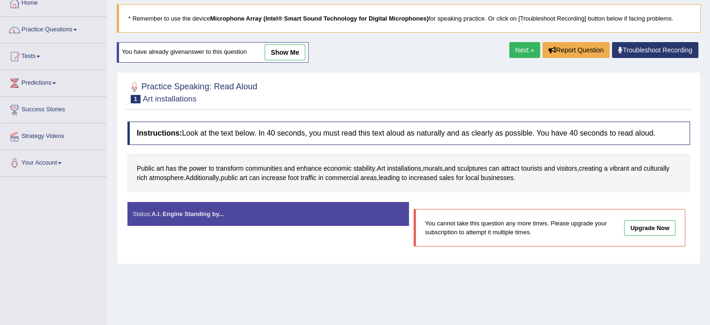
click at [387, 293] on div "Home Practice Speaking: Read Aloud Art installations * Remember to use the devi…" at bounding box center [408, 177] width 603 height 467
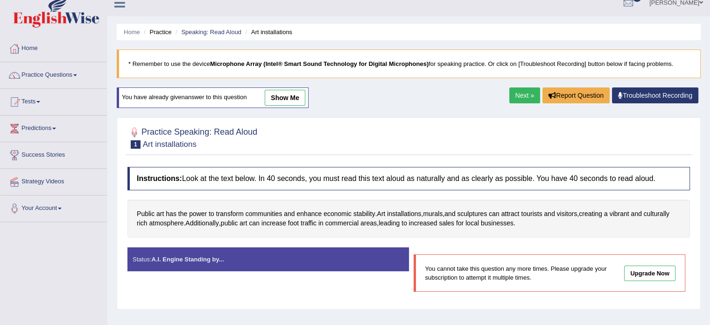
scroll to position [0, 0]
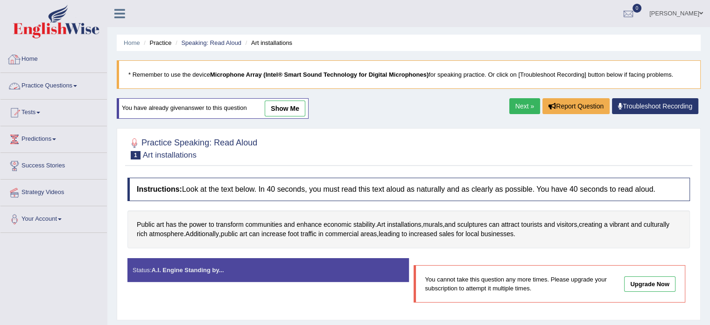
click at [83, 83] on link "Practice Questions" at bounding box center [53, 84] width 106 height 23
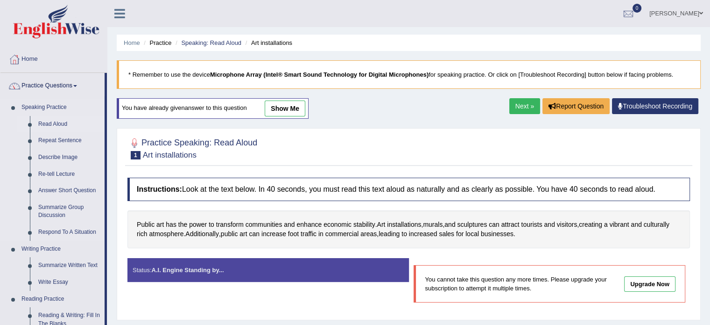
click at [62, 125] on link "Read Aloud" at bounding box center [69, 124] width 71 height 17
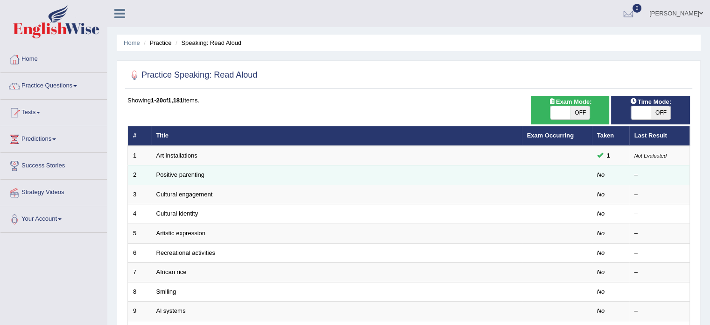
click at [250, 170] on td "Positive parenting" at bounding box center [336, 175] width 371 height 20
click at [194, 175] on link "Positive parenting" at bounding box center [180, 174] width 48 height 7
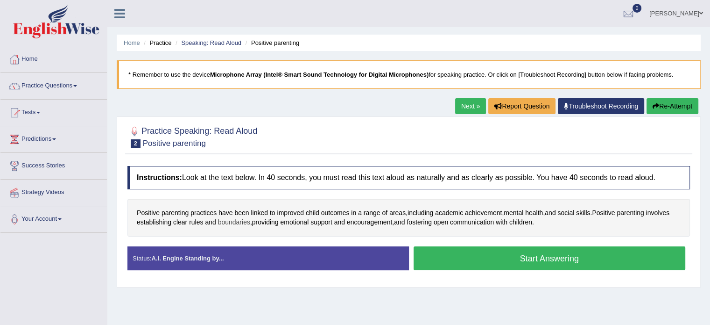
drag, startPoint x: 348, startPoint y: 211, endPoint x: 266, endPoint y: 220, distance: 82.3
click at [266, 220] on div "Positive parenting practices have been linked to improved child outcomes in a r…" at bounding box center [408, 217] width 563 height 38
click at [546, 261] on button "Start Answering" at bounding box center [550, 258] width 272 height 24
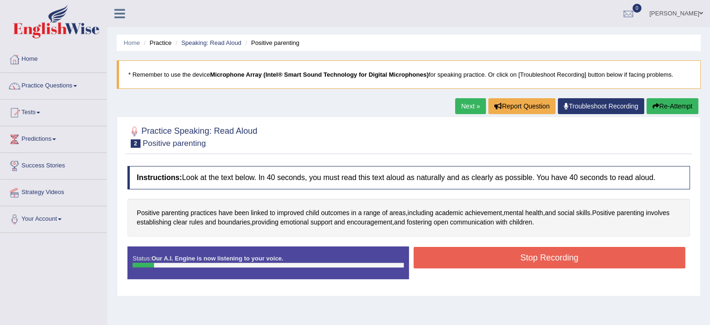
click at [659, 104] on button "Re-Attempt" at bounding box center [673, 106] width 52 height 16
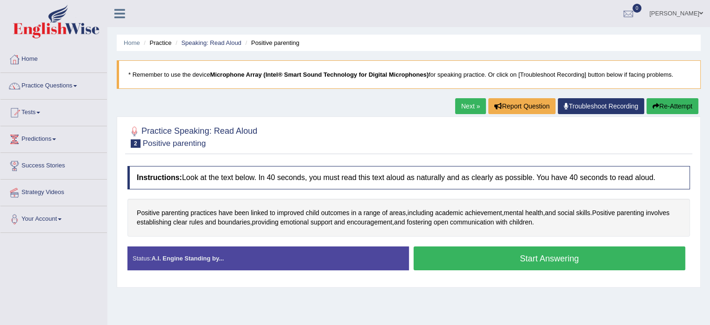
click at [521, 263] on button "Start Answering" at bounding box center [550, 258] width 272 height 24
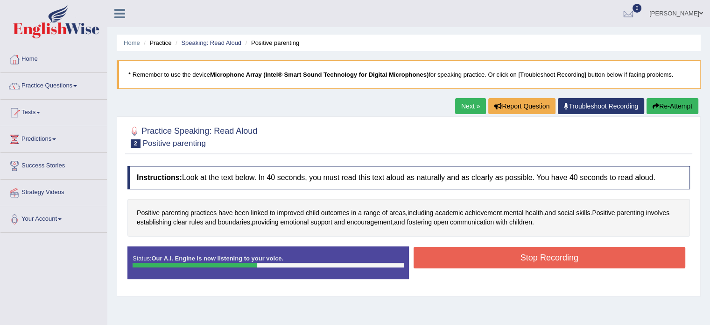
click at [659, 106] on button "Re-Attempt" at bounding box center [673, 106] width 52 height 16
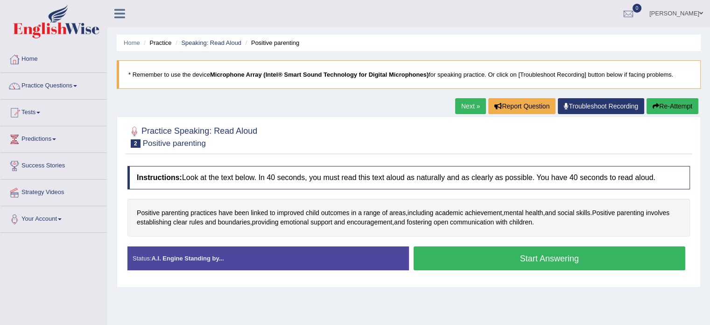
click at [447, 256] on button "Start Answering" at bounding box center [550, 258] width 272 height 24
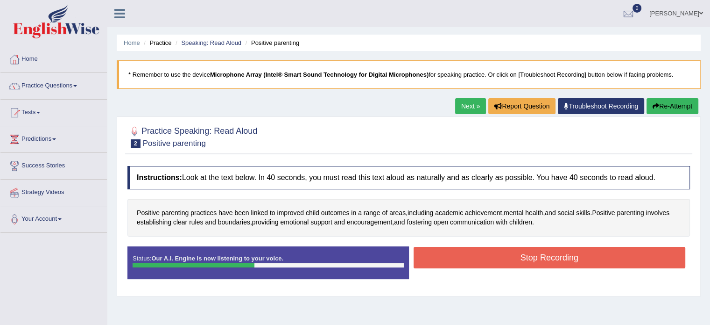
click at [531, 256] on button "Stop Recording" at bounding box center [550, 257] width 272 height 21
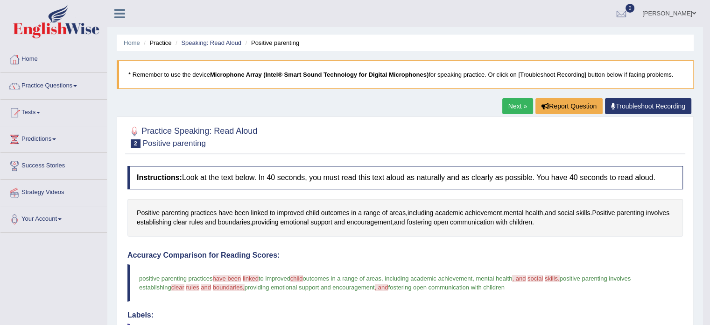
click at [512, 108] on link "Next »" at bounding box center [517, 106] width 31 height 16
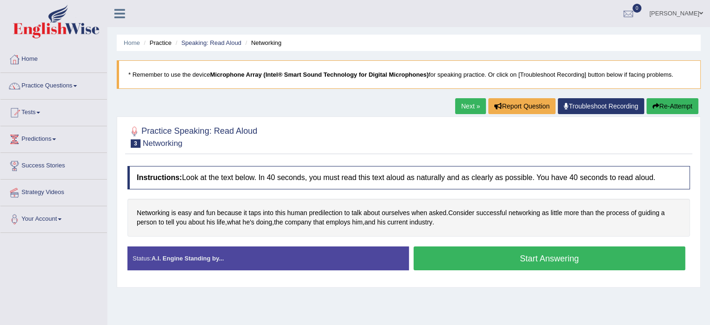
click at [537, 257] on button "Start Answering" at bounding box center [550, 258] width 272 height 24
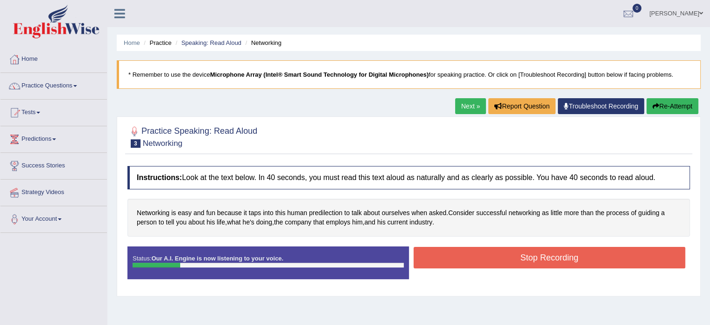
click at [655, 103] on icon "button" at bounding box center [656, 106] width 7 height 7
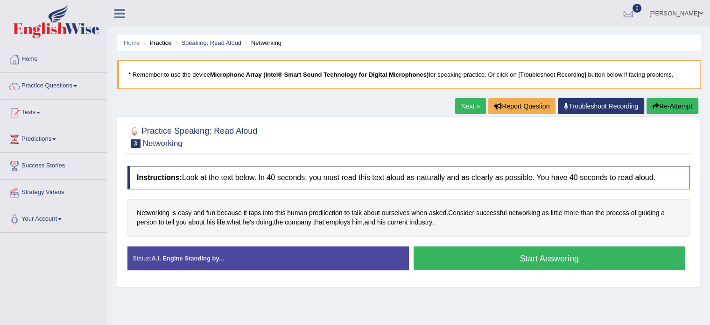
click at [526, 259] on button "Start Answering" at bounding box center [550, 258] width 272 height 24
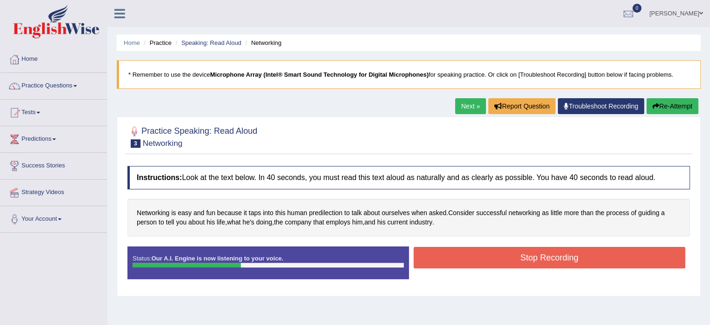
click at [525, 259] on button "Stop Recording" at bounding box center [550, 257] width 272 height 21
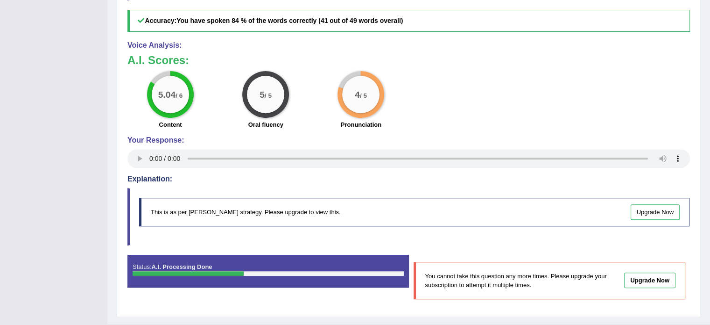
scroll to position [383, 0]
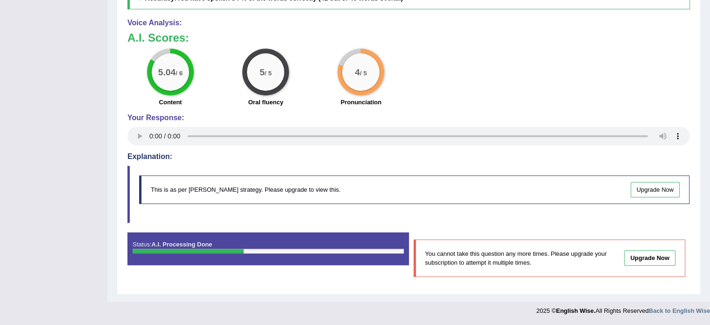
click at [654, 260] on link "Upgrade Now" at bounding box center [649, 257] width 51 height 15
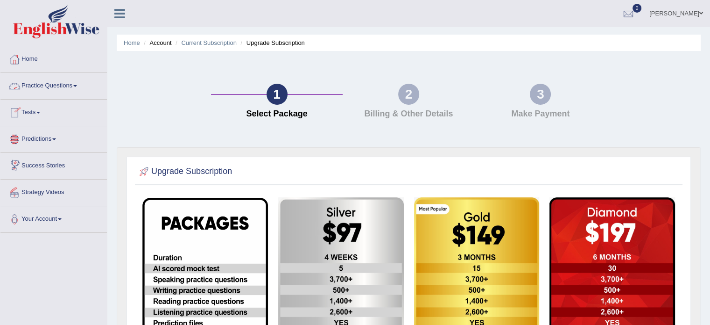
click at [76, 87] on link "Practice Questions" at bounding box center [53, 84] width 106 height 23
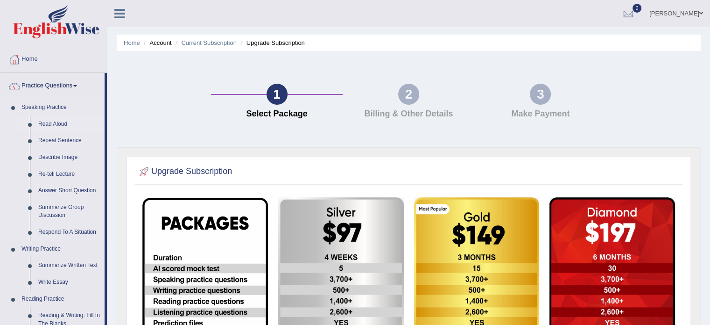
click at [59, 125] on link "Read Aloud" at bounding box center [69, 124] width 71 height 17
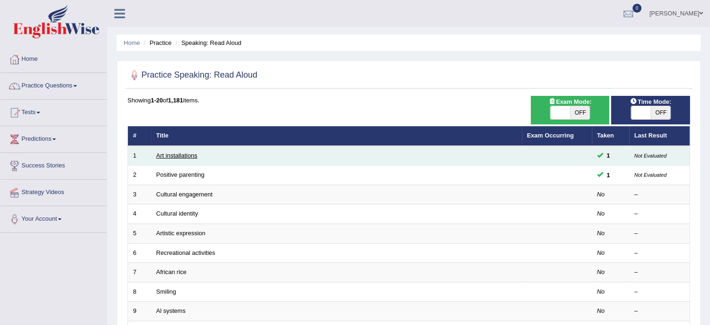
click at [193, 156] on link "Art installations" at bounding box center [176, 155] width 41 height 7
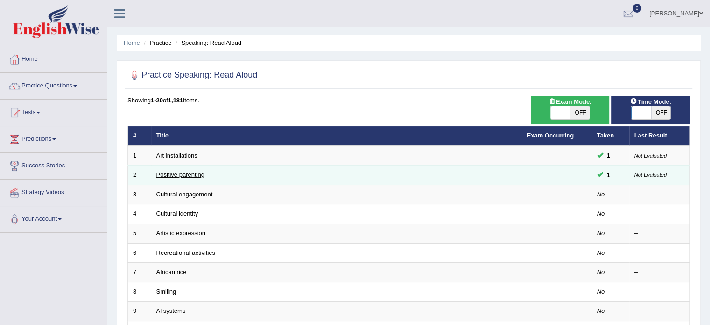
click at [180, 171] on link "Positive parenting" at bounding box center [180, 174] width 48 height 7
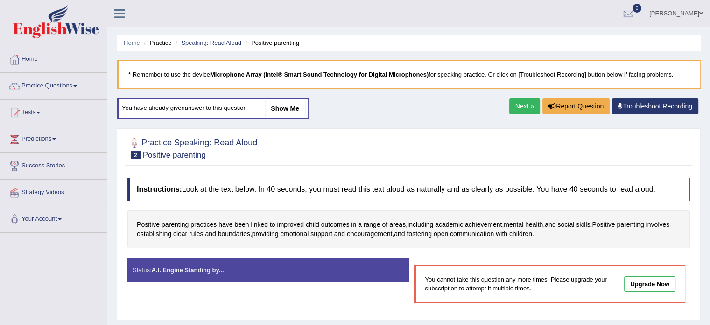
click at [239, 270] on div "Status: A.I. Engine Standing by..." at bounding box center [268, 270] width 282 height 24
click at [77, 85] on span at bounding box center [75, 86] width 4 height 2
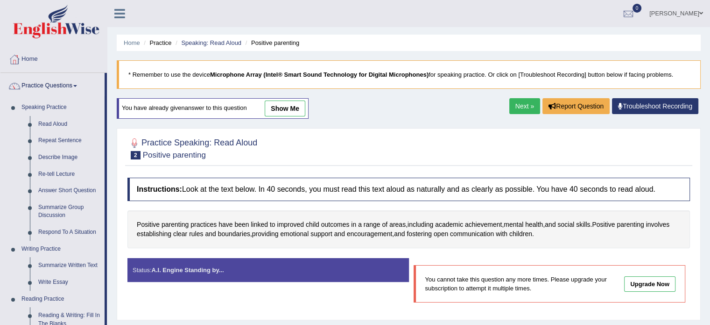
click at [283, 107] on link "show me" at bounding box center [285, 108] width 41 height 16
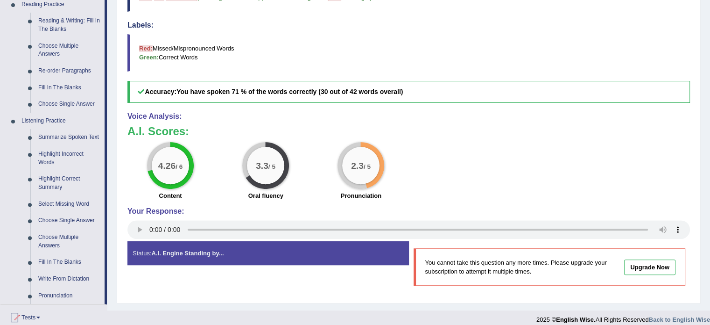
scroll to position [406, 0]
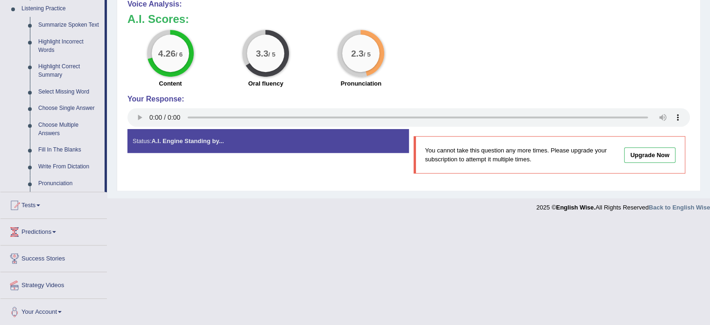
click at [650, 154] on link "Upgrade Now" at bounding box center [649, 154] width 51 height 15
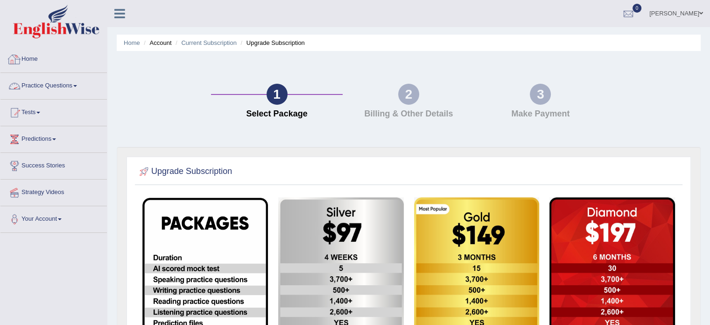
click at [78, 83] on link "Practice Questions" at bounding box center [53, 84] width 106 height 23
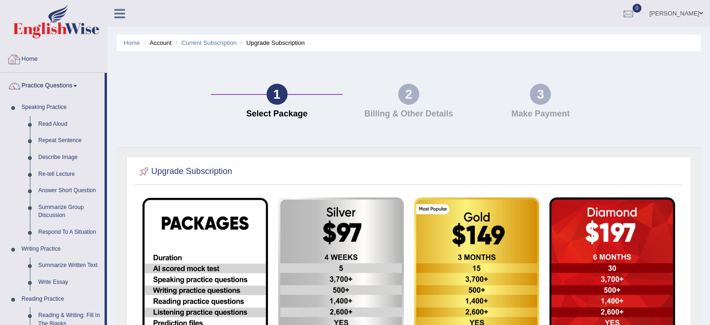
click at [39, 60] on link "Home" at bounding box center [53, 57] width 106 height 23
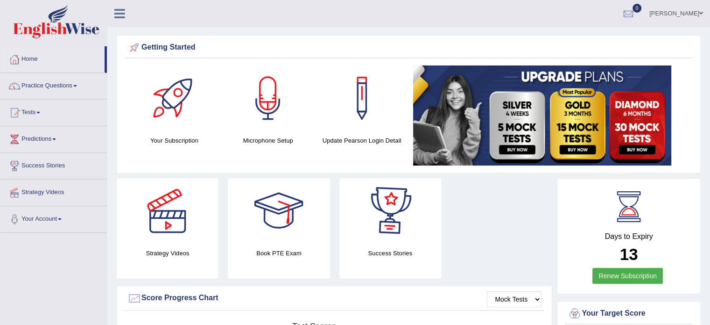
click at [152, 119] on div at bounding box center [173, 97] width 65 height 65
